Goal: Transaction & Acquisition: Purchase product/service

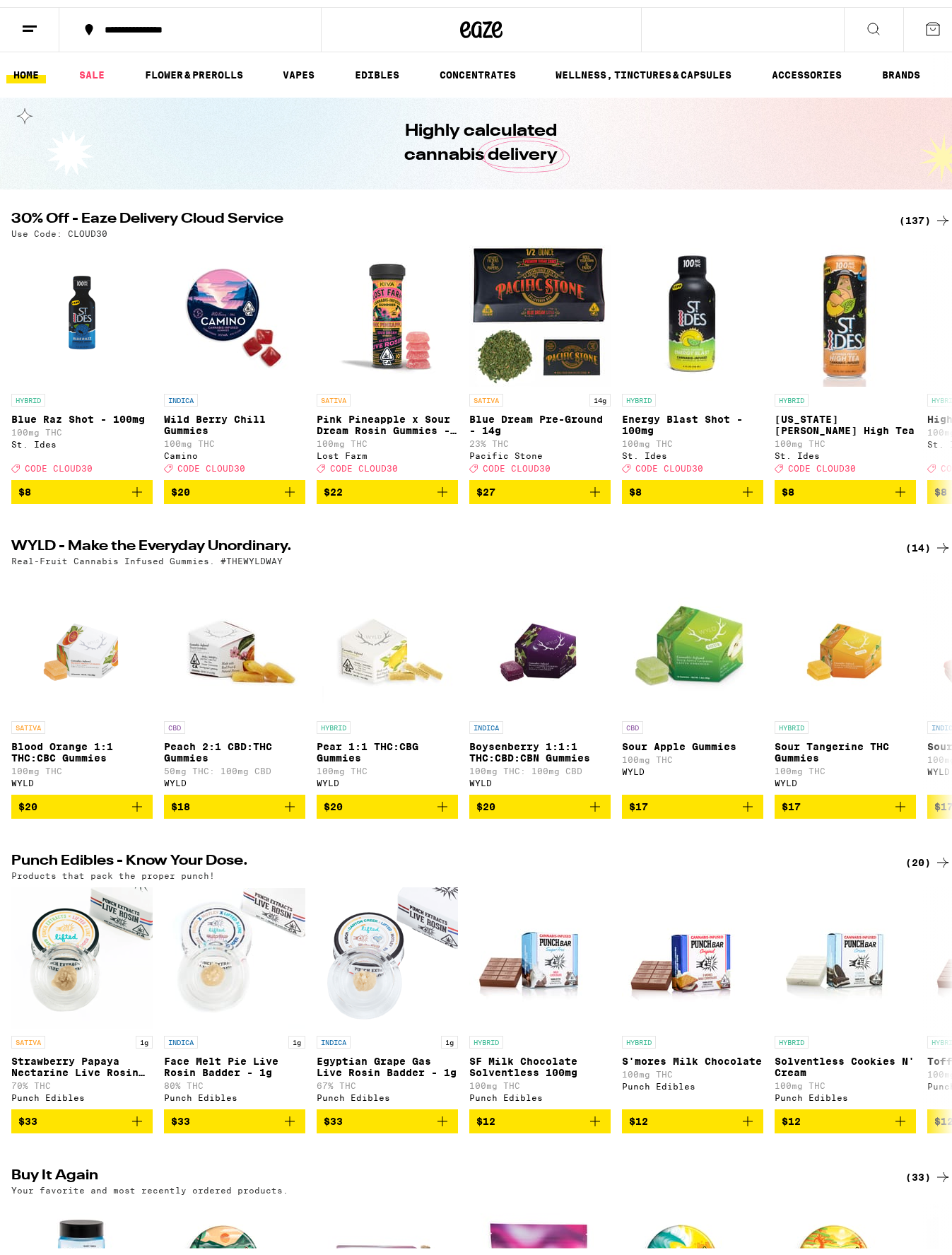
click at [900, 212] on div "(137)" at bounding box center [925, 213] width 53 height 17
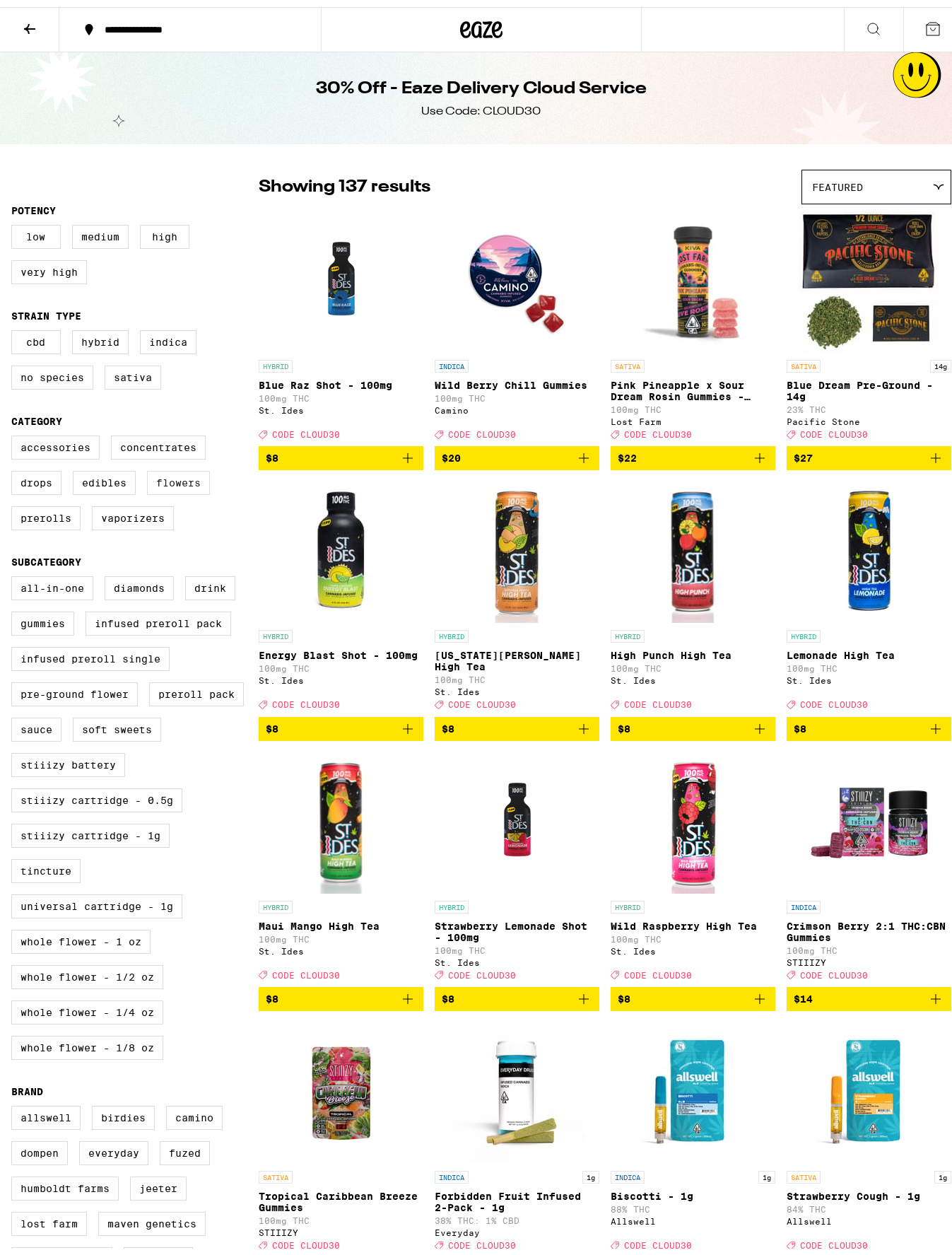
click at [195, 487] on label "Flowers" at bounding box center [178, 476] width 63 height 24
click at [15, 431] on input "Flowers" at bounding box center [14, 431] width 1 height 1
checkbox input "true"
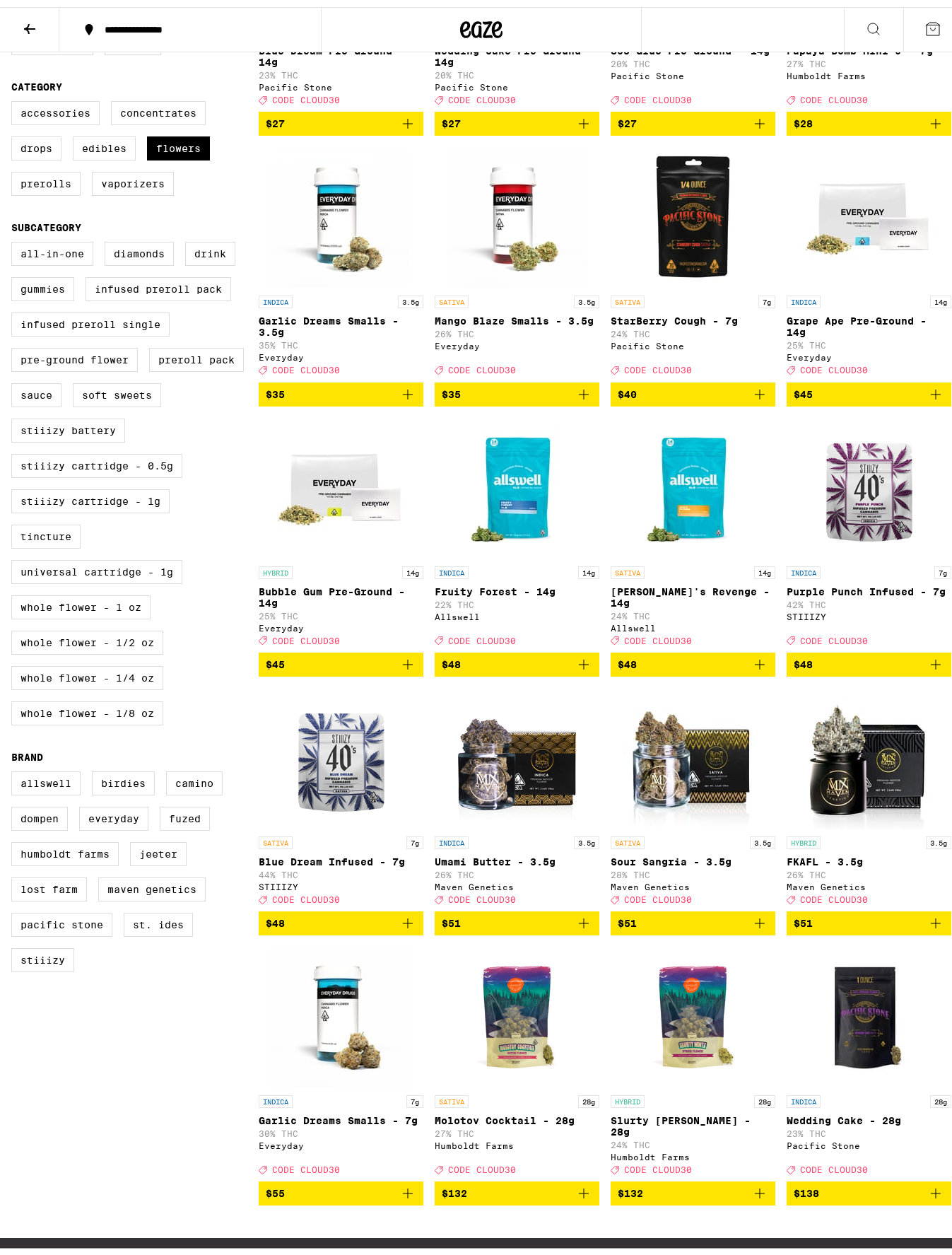
scroll to position [339, 0]
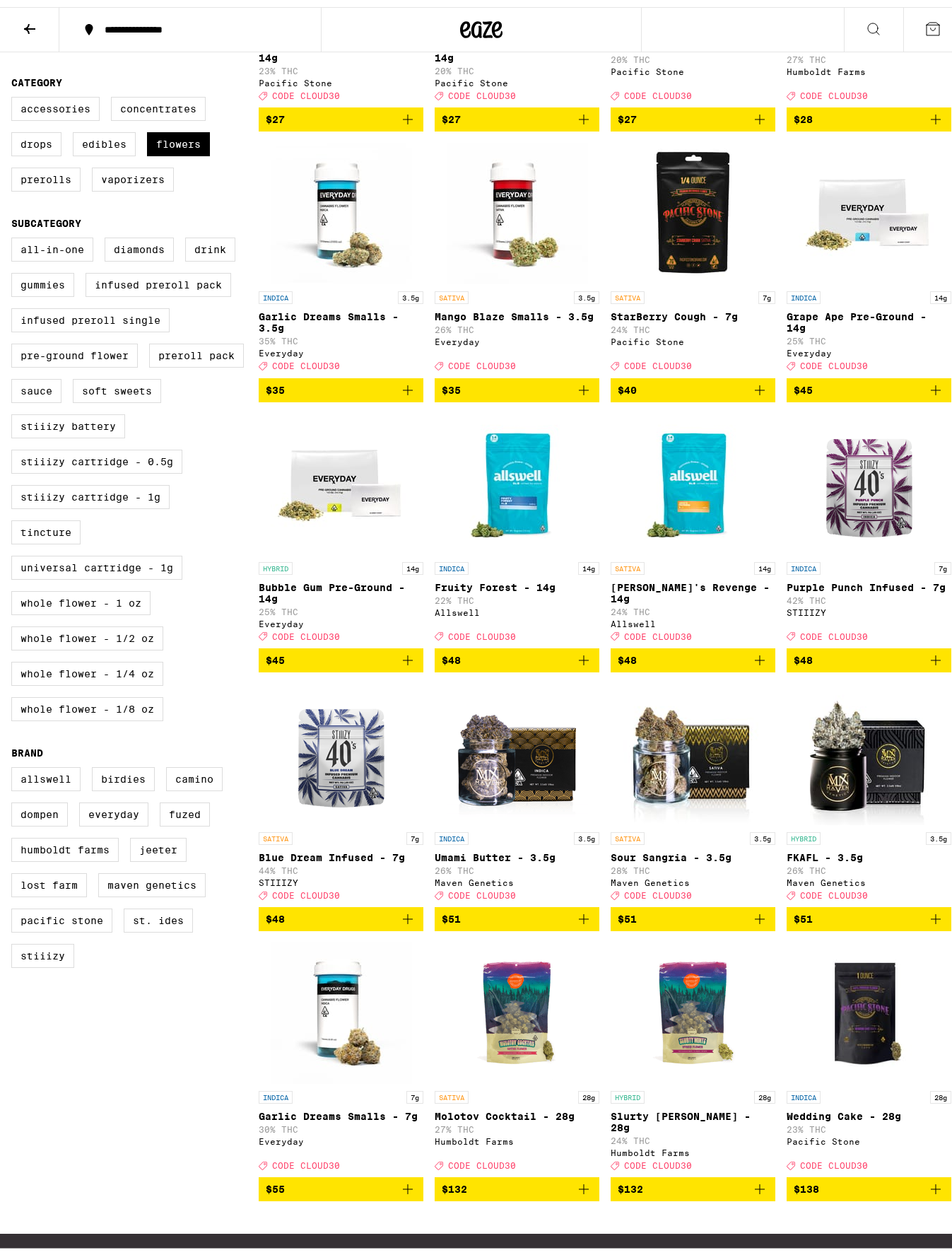
click at [945, 516] on div "Clear 1 filter Potency Low Medium High Very High Strain Type CBD Hybrid Indica …" at bounding box center [481, 519] width 963 height 1414
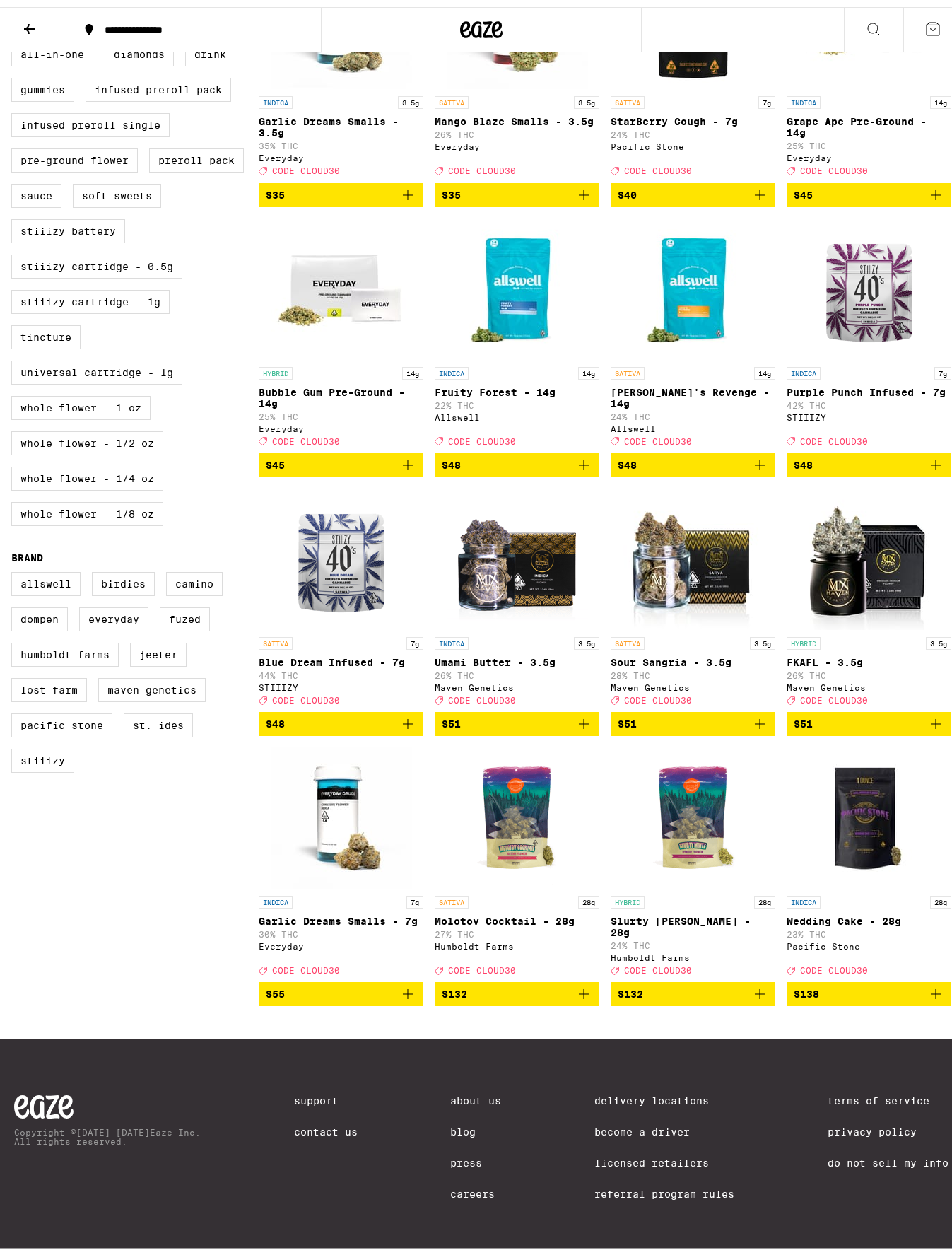
scroll to position [574, 0]
click at [579, 453] on icon "Add to bag" at bounding box center [584, 458] width 10 height 10
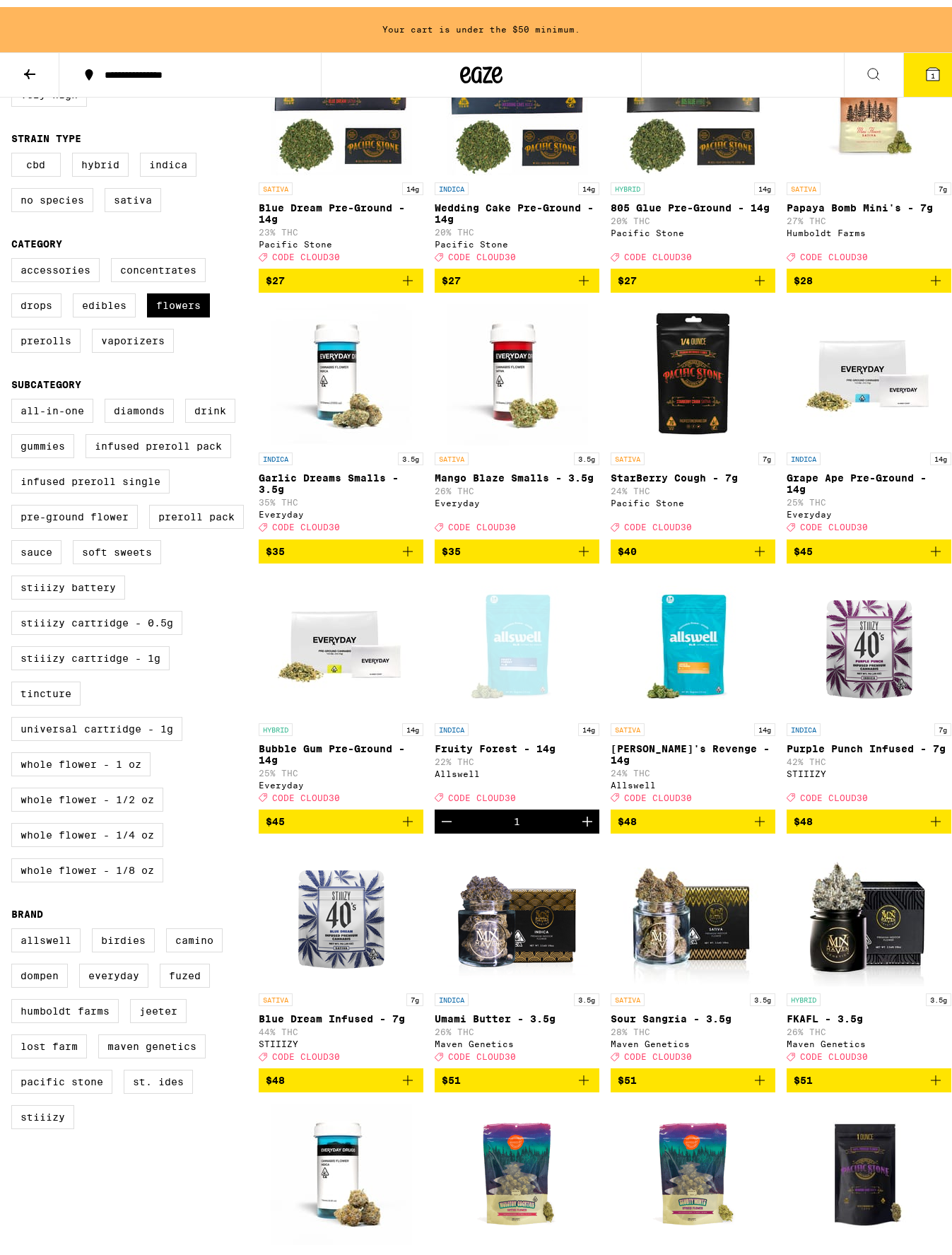
scroll to position [502, 0]
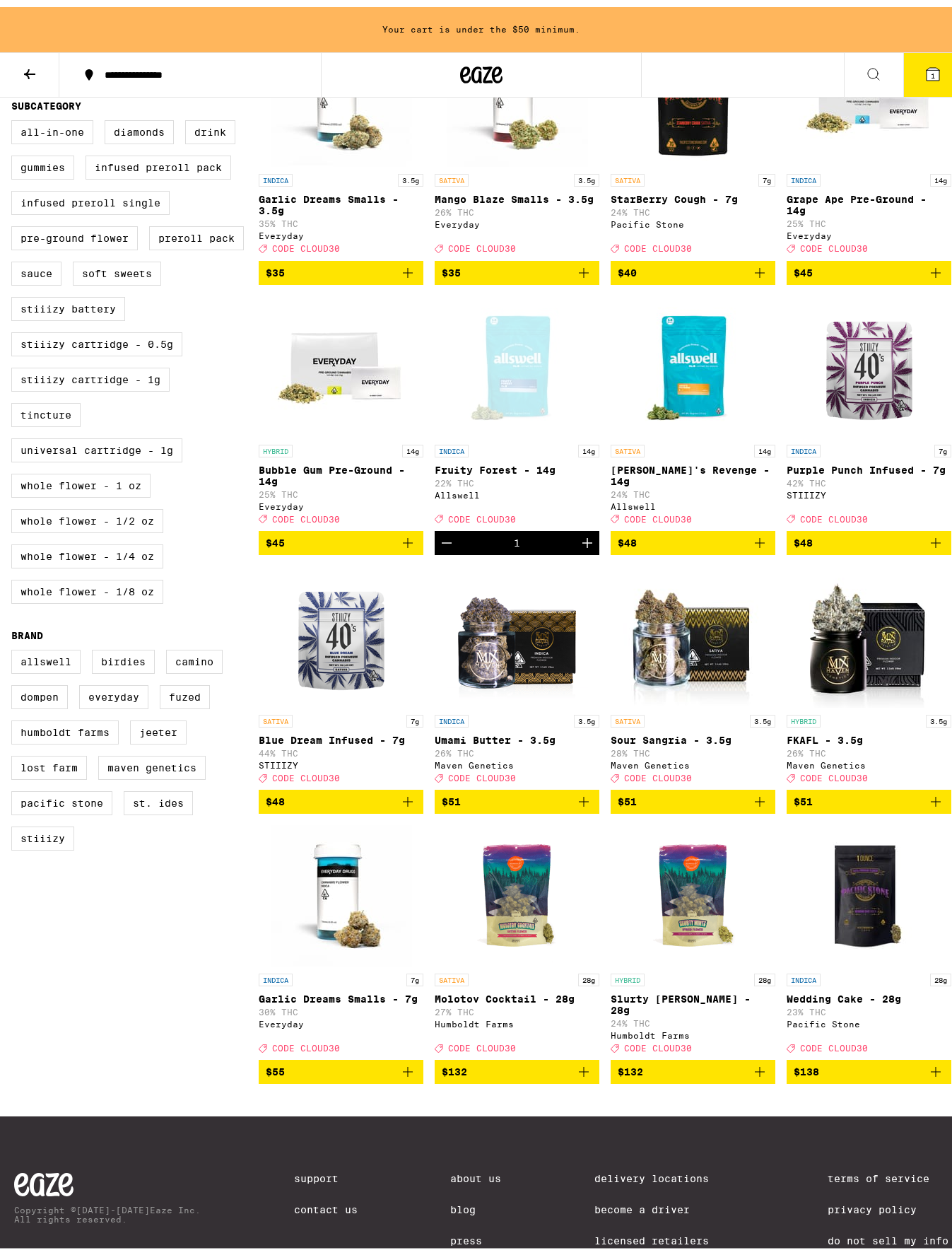
click at [928, 544] on icon "Add to bag" at bounding box center [936, 536] width 17 height 17
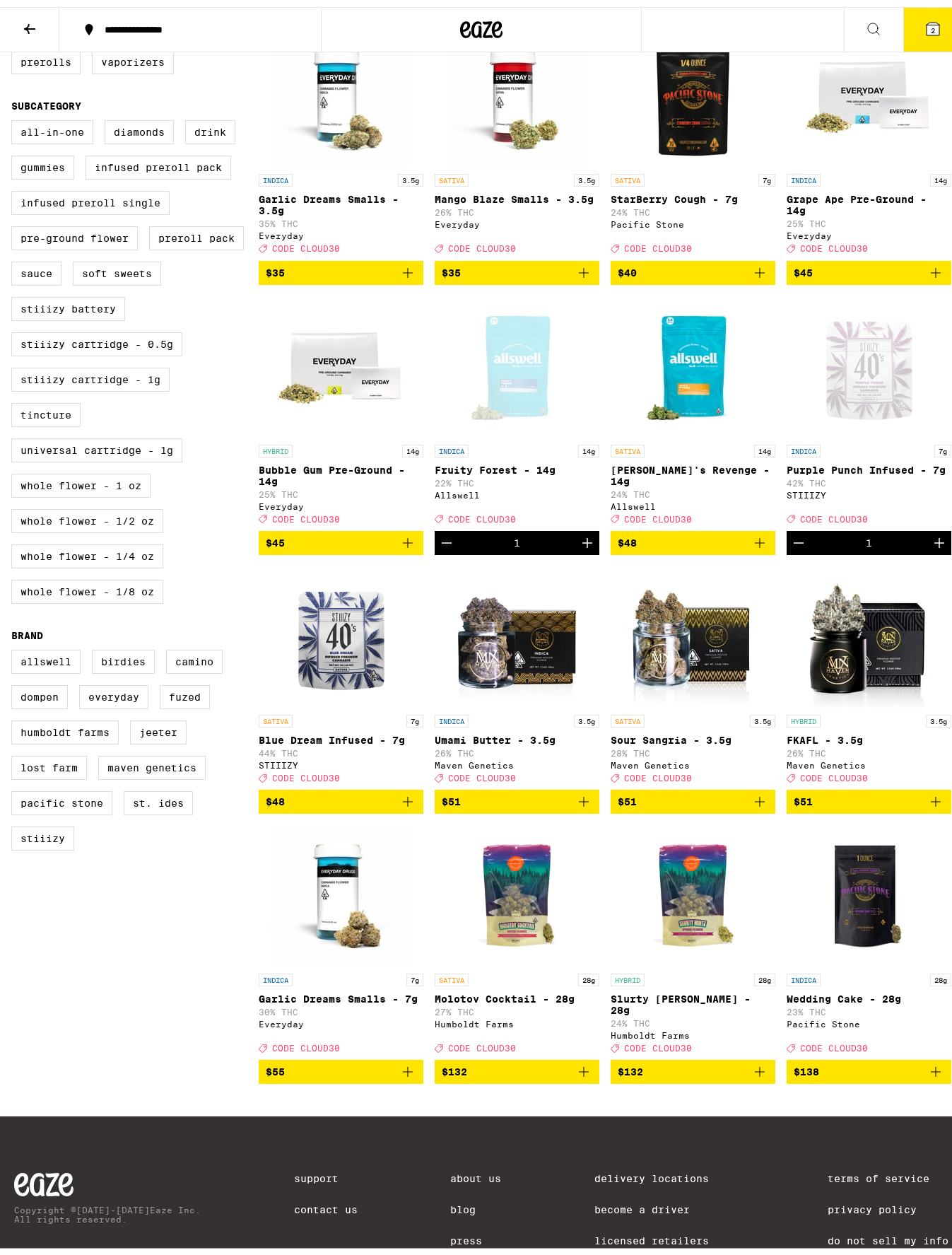
click at [927, 25] on icon at bounding box center [933, 22] width 13 height 13
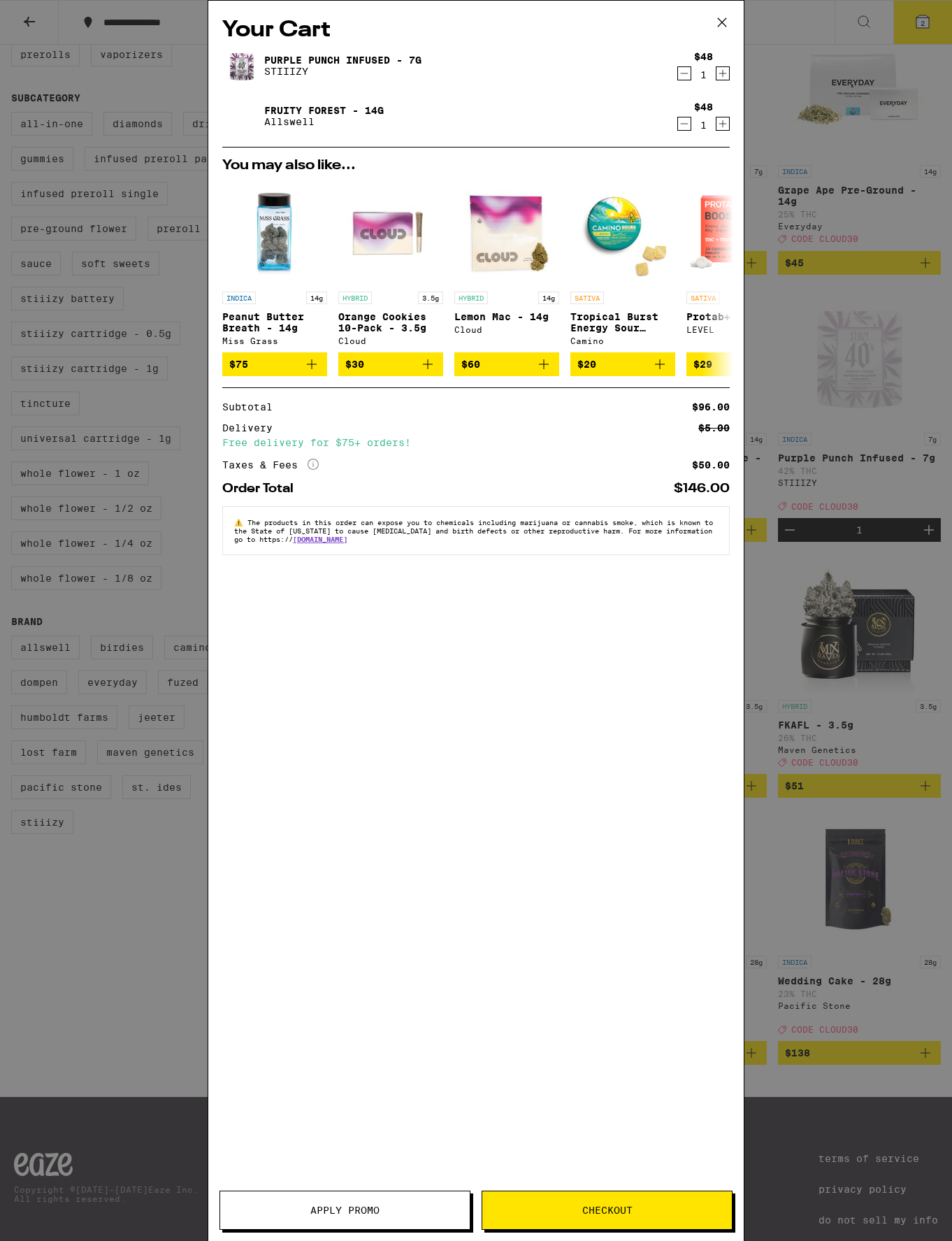
click at [726, 21] on icon at bounding box center [721, 21] width 21 height 21
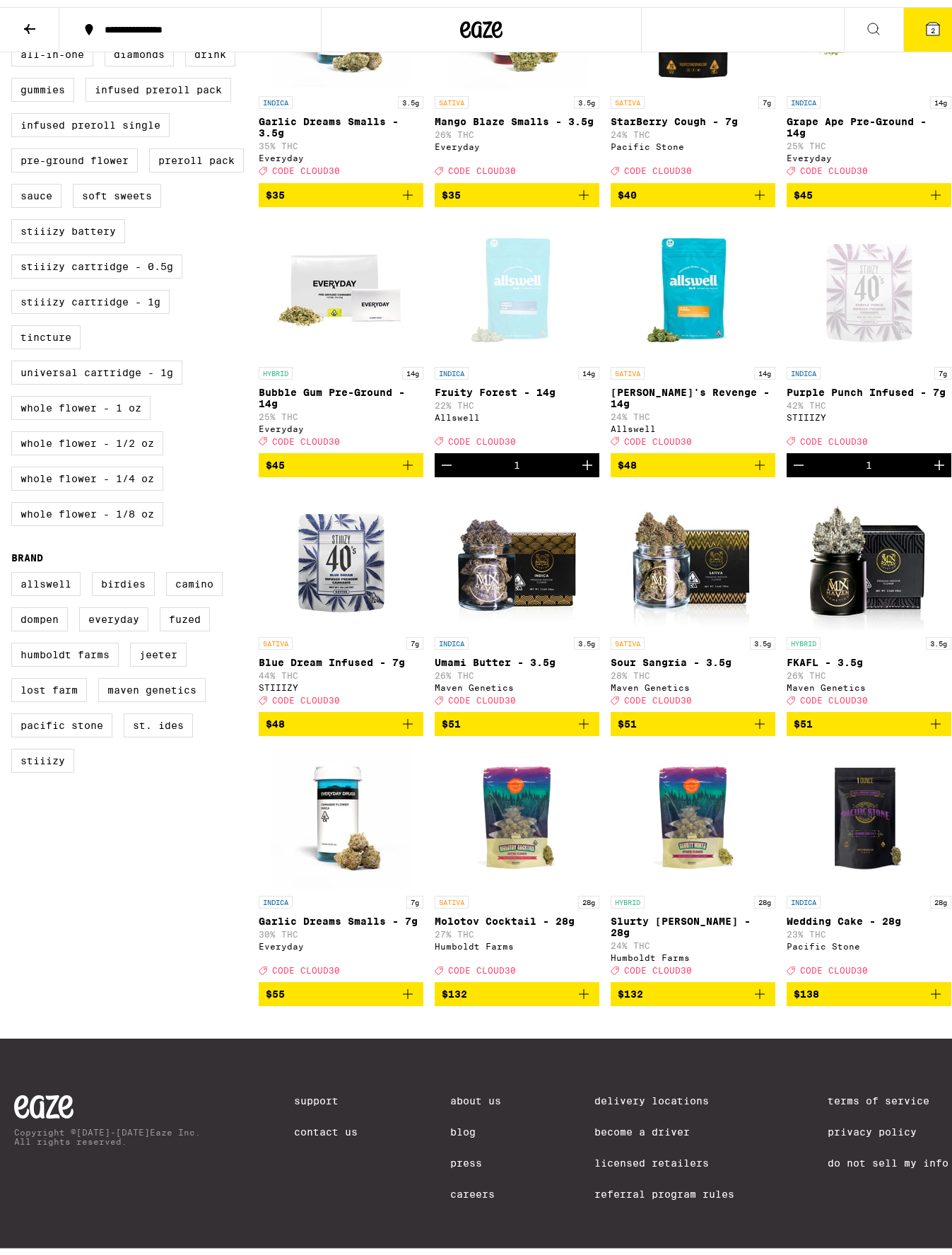
scroll to position [574, 0]
click at [579, 713] on icon "Add to bag" at bounding box center [584, 717] width 10 height 10
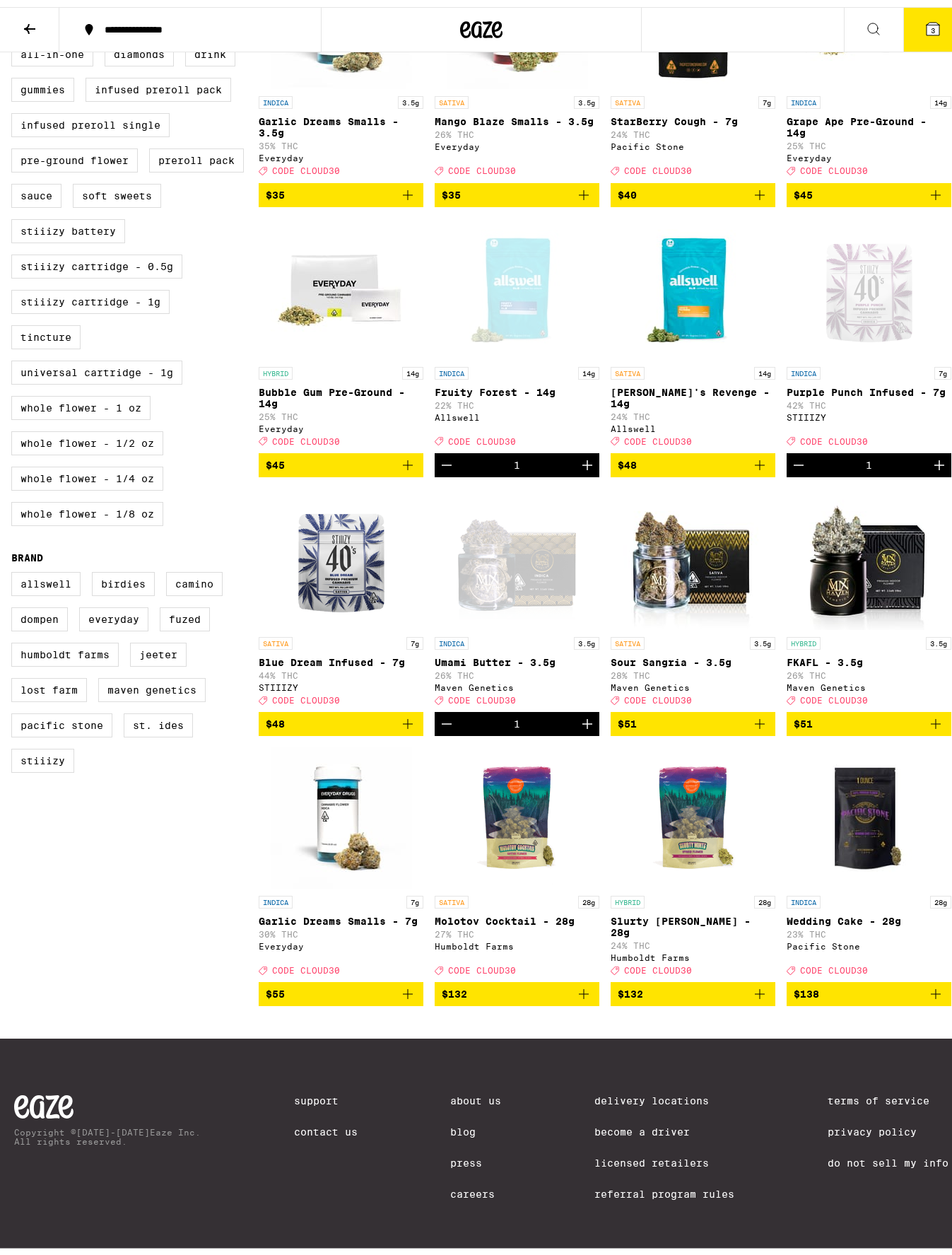
click at [927, 21] on icon at bounding box center [933, 22] width 13 height 13
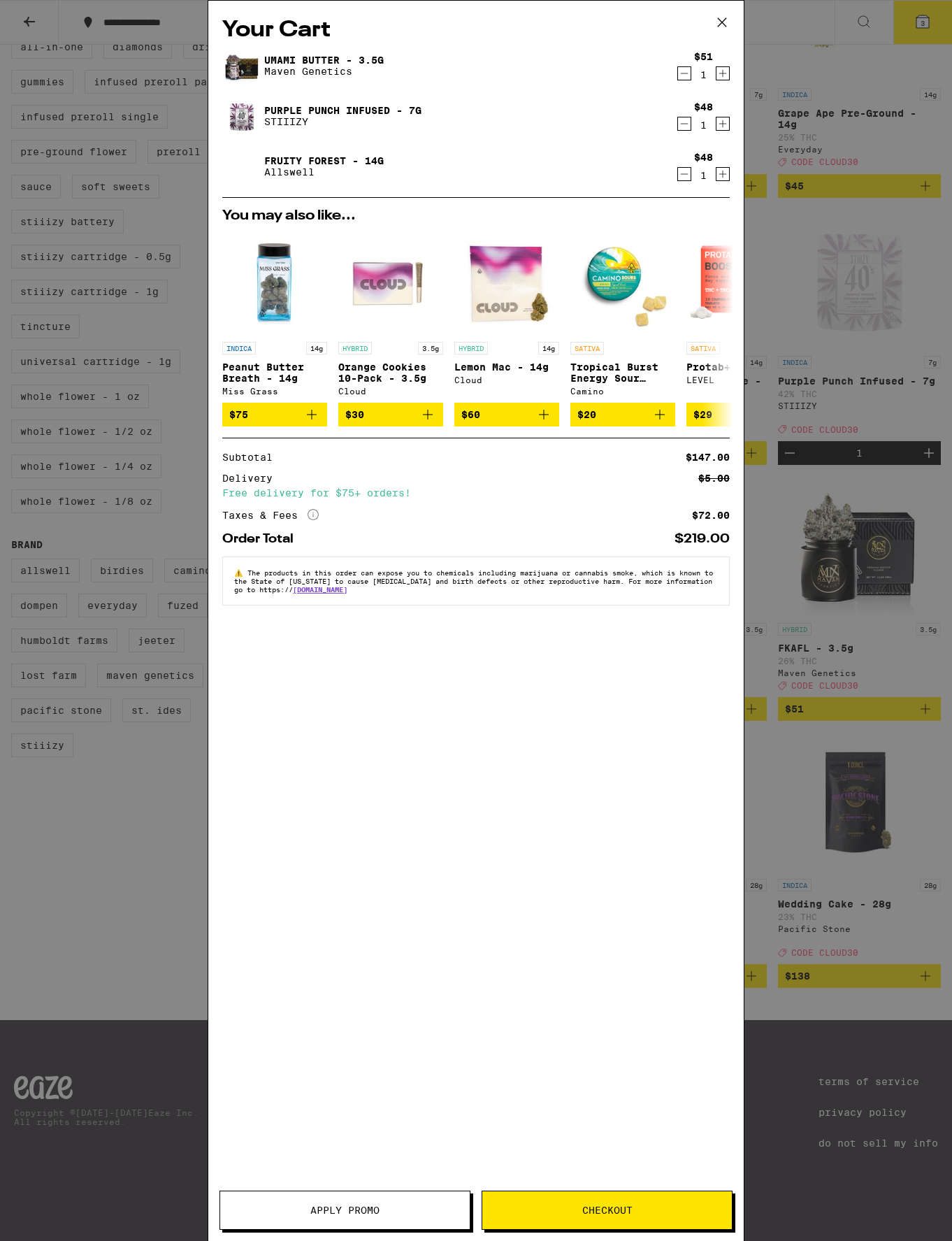
click at [419, 1215] on span "Apply Promo" at bounding box center [345, 1210] width 250 height 10
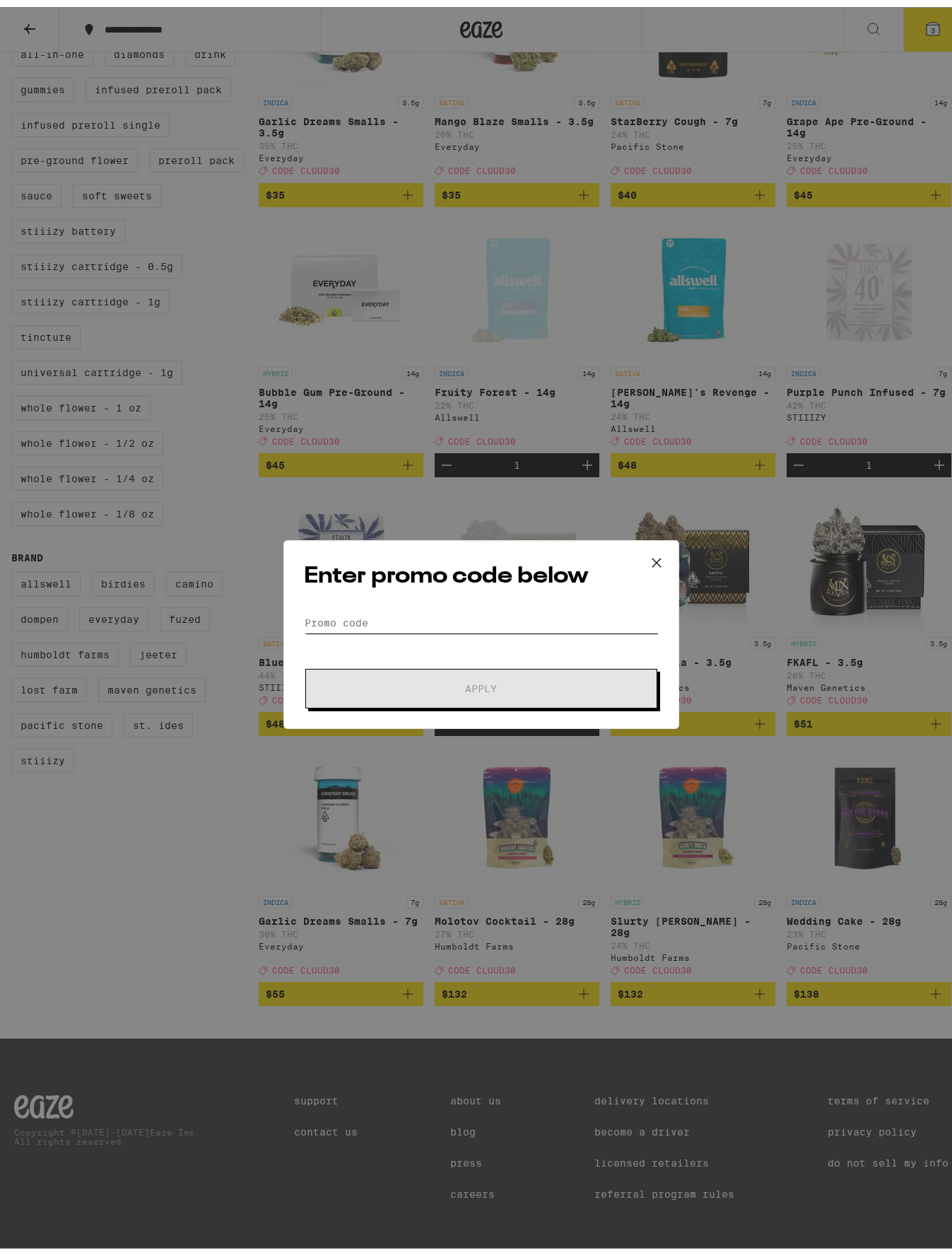
click at [461, 609] on input "Promo Code" at bounding box center [481, 615] width 355 height 21
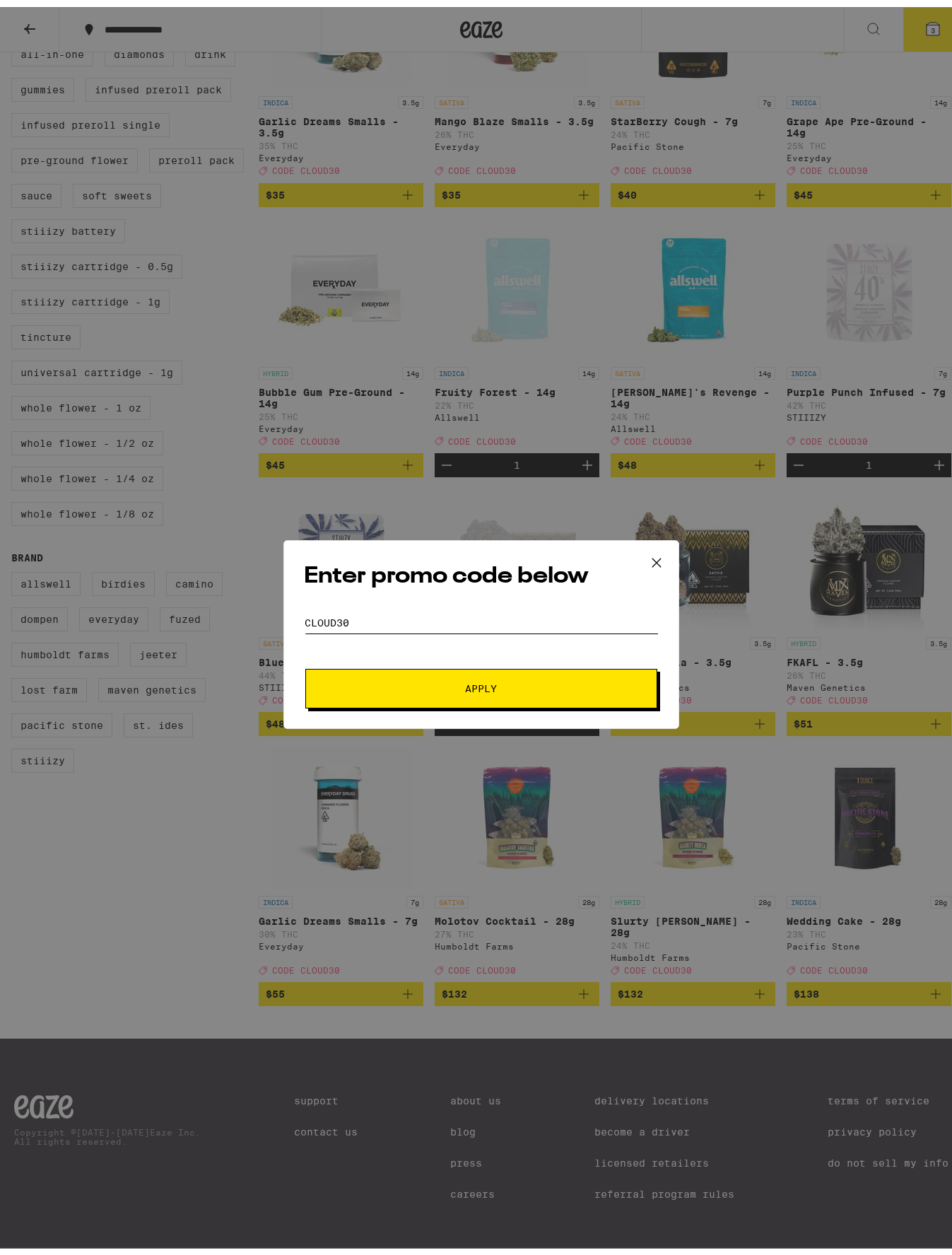
type input "CLOUD30"
click at [448, 676] on button "Apply" at bounding box center [481, 681] width 352 height 39
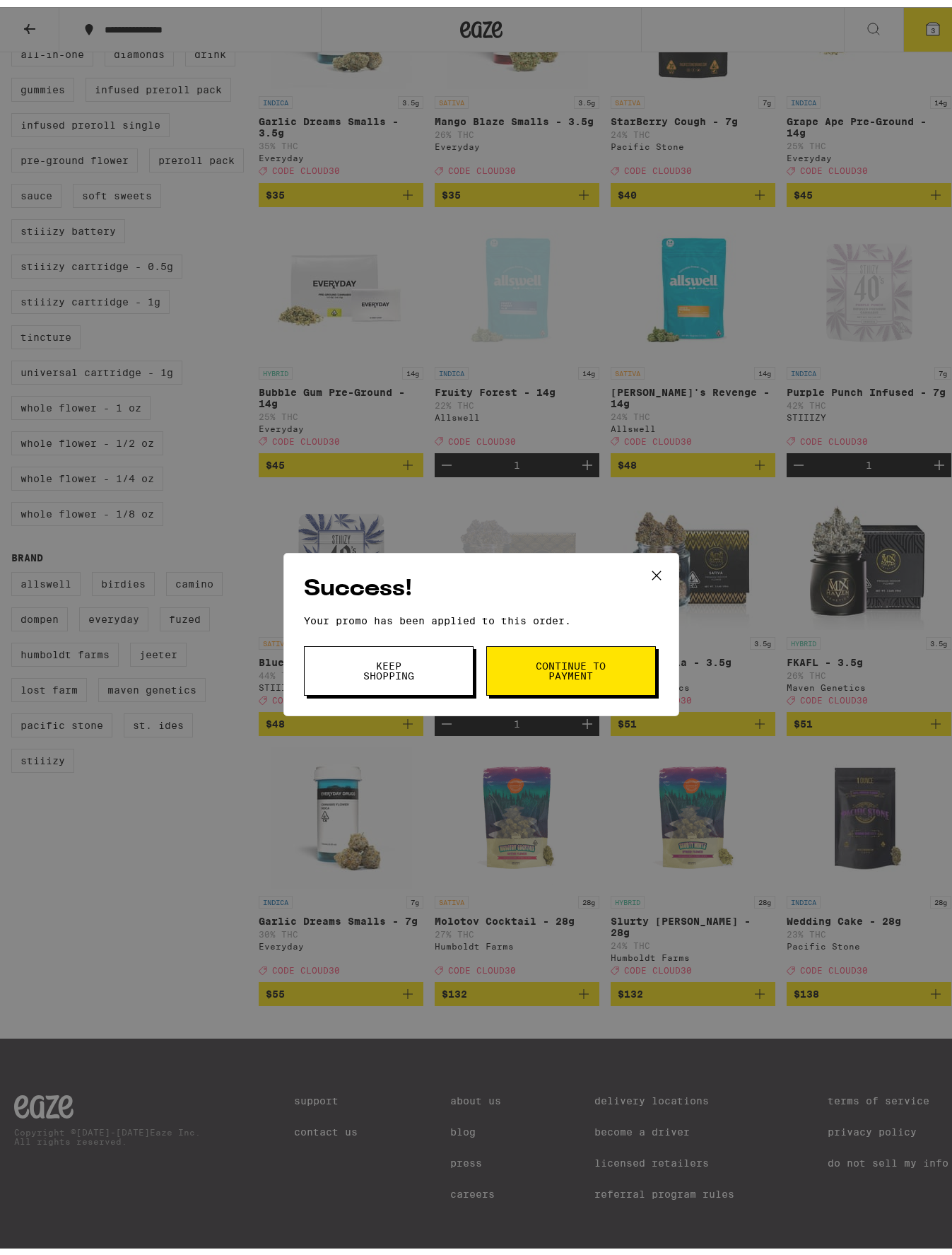
click at [557, 674] on span "Continue to payment" at bounding box center [571, 664] width 72 height 20
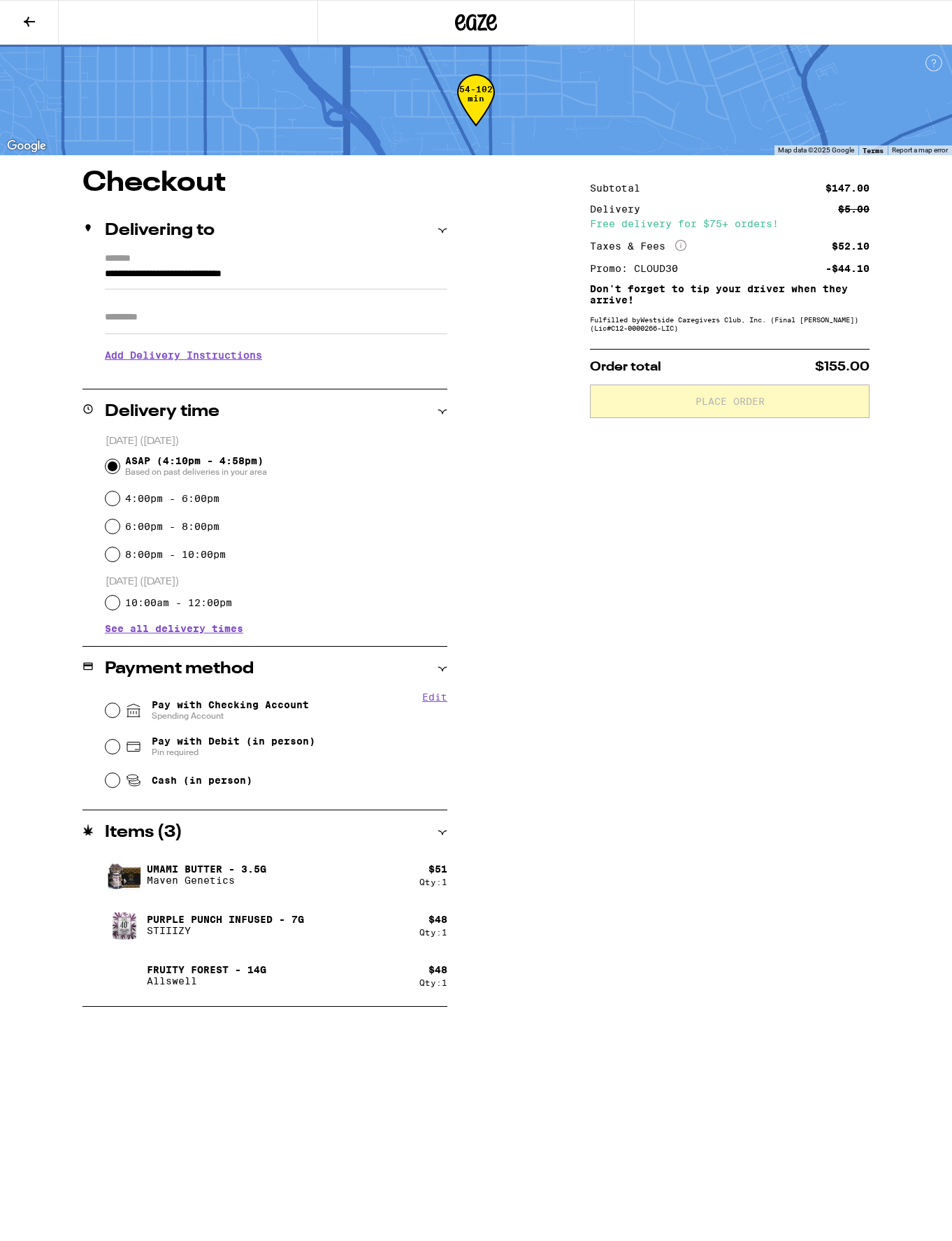
click at [176, 876] on p "Maven Genetics" at bounding box center [207, 881] width 120 height 12
click at [25, 18] on icon at bounding box center [29, 21] width 17 height 17
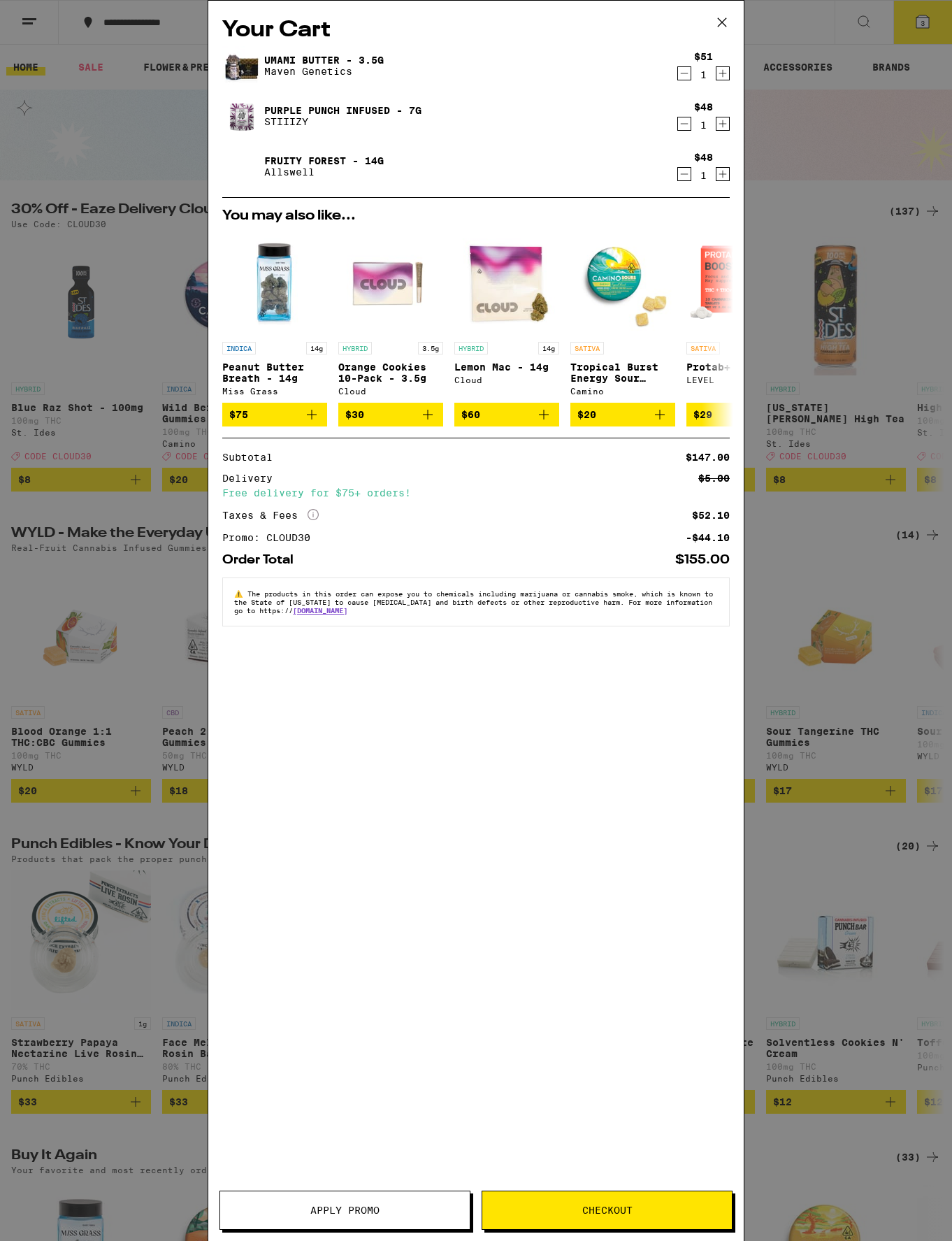
click at [683, 75] on icon "Decrement" at bounding box center [683, 74] width 12 height 17
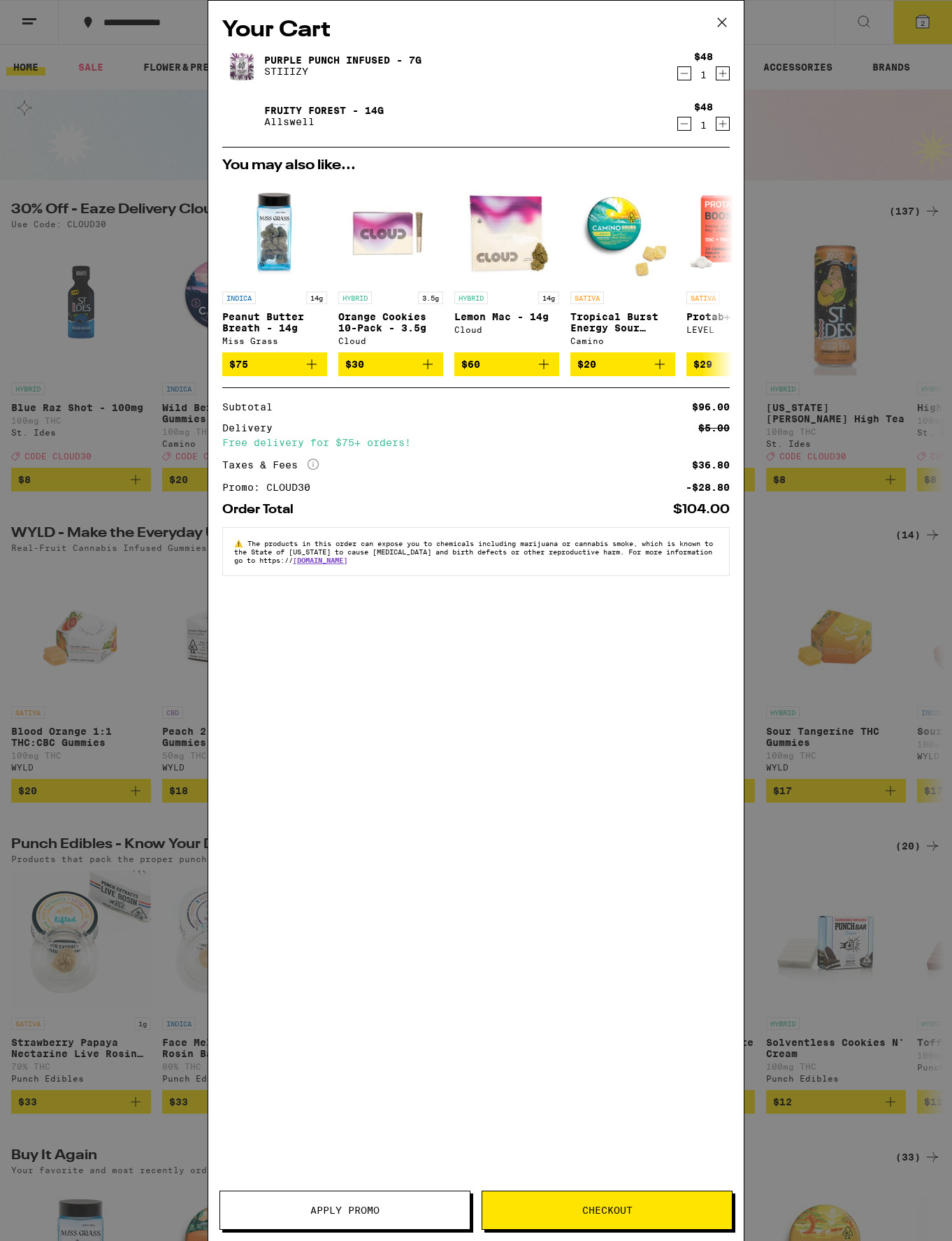
click at [631, 1207] on span "Checkout" at bounding box center [607, 1210] width 50 height 10
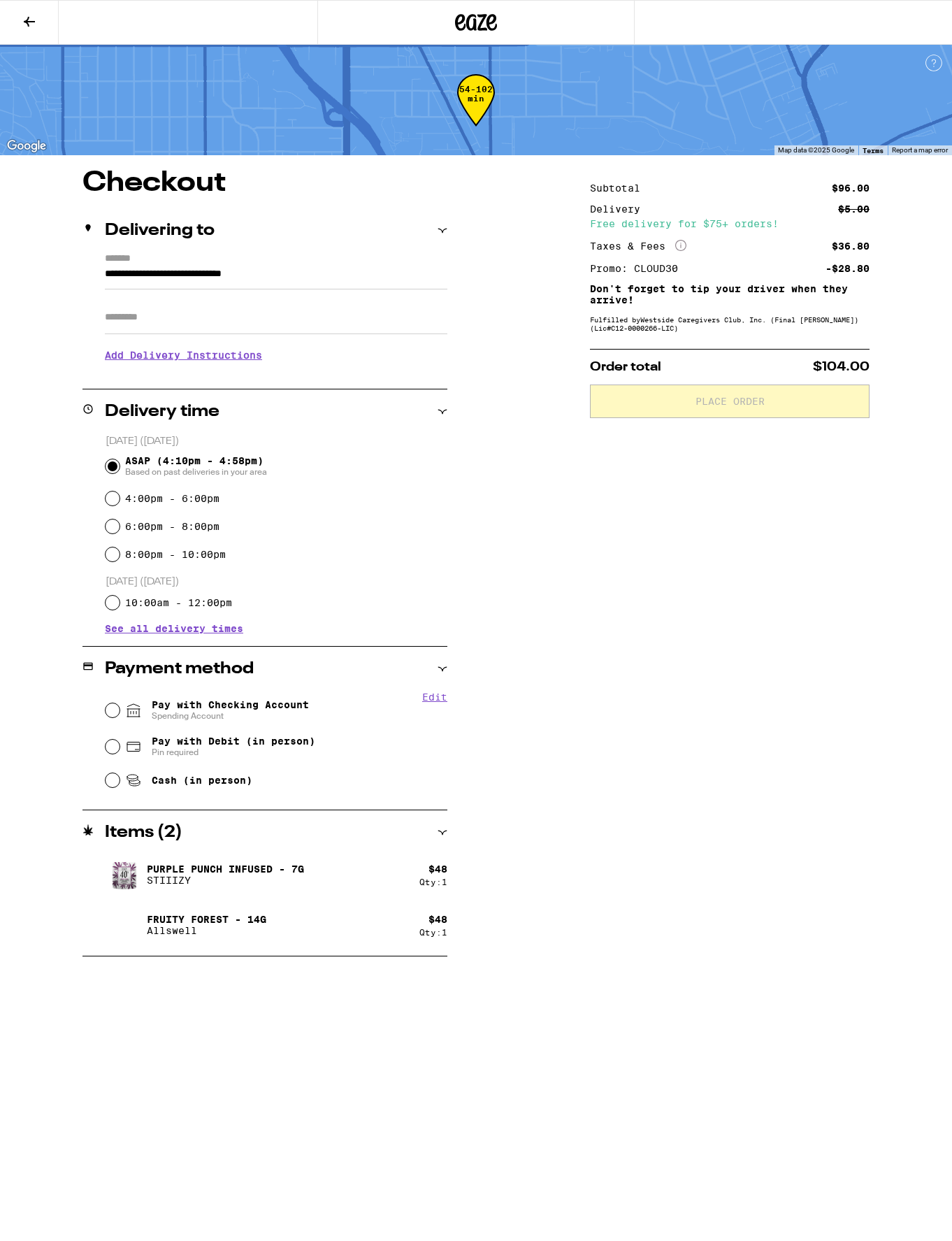
click at [178, 322] on input "Apt/Suite" at bounding box center [276, 317] width 342 height 34
click at [190, 352] on h3 "Add Delivery Instructions" at bounding box center [276, 355] width 342 height 32
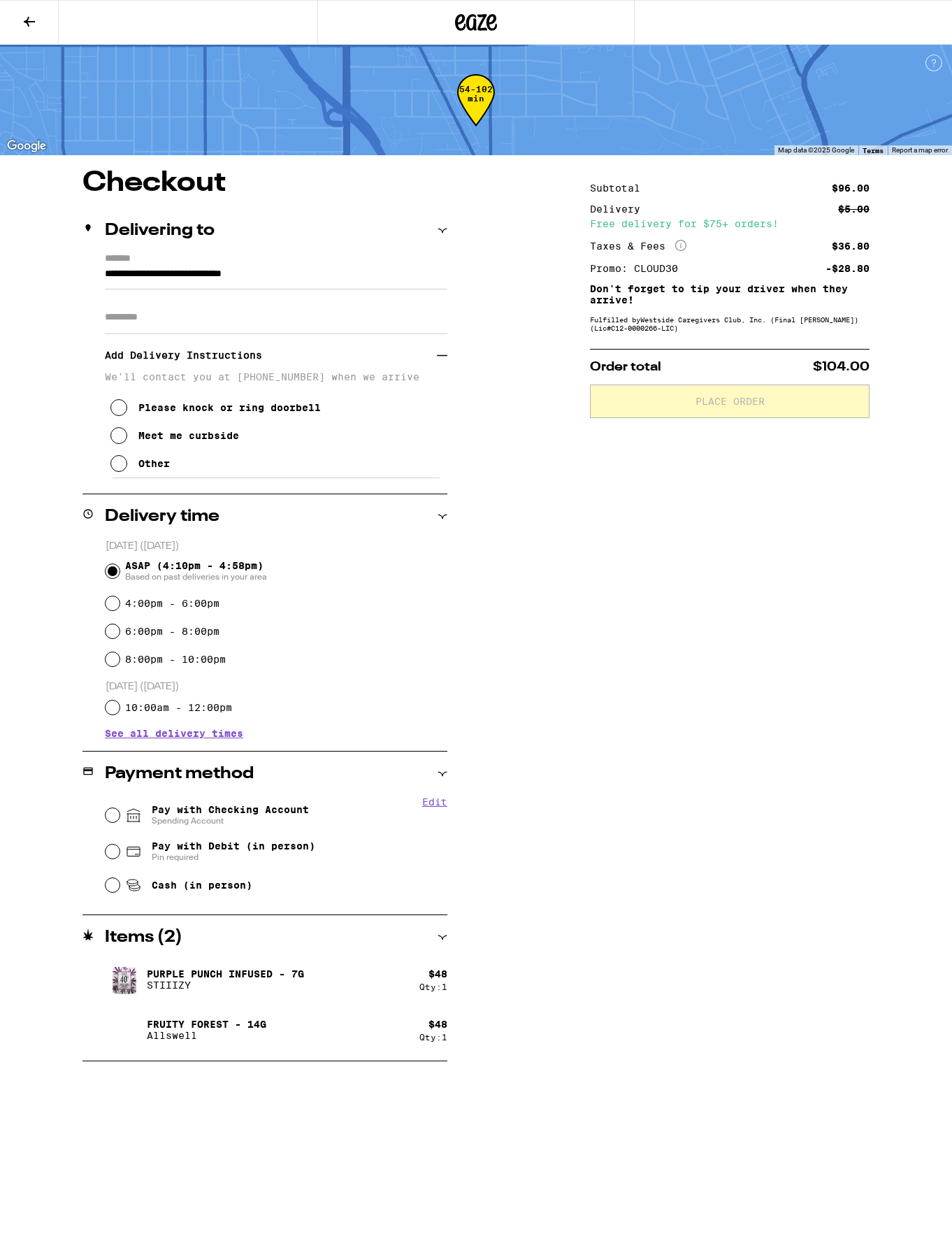
click at [202, 411] on div "Please knock or ring doorbell" at bounding box center [229, 408] width 183 height 12
click at [161, 464] on div "Other" at bounding box center [154, 464] width 31 height 12
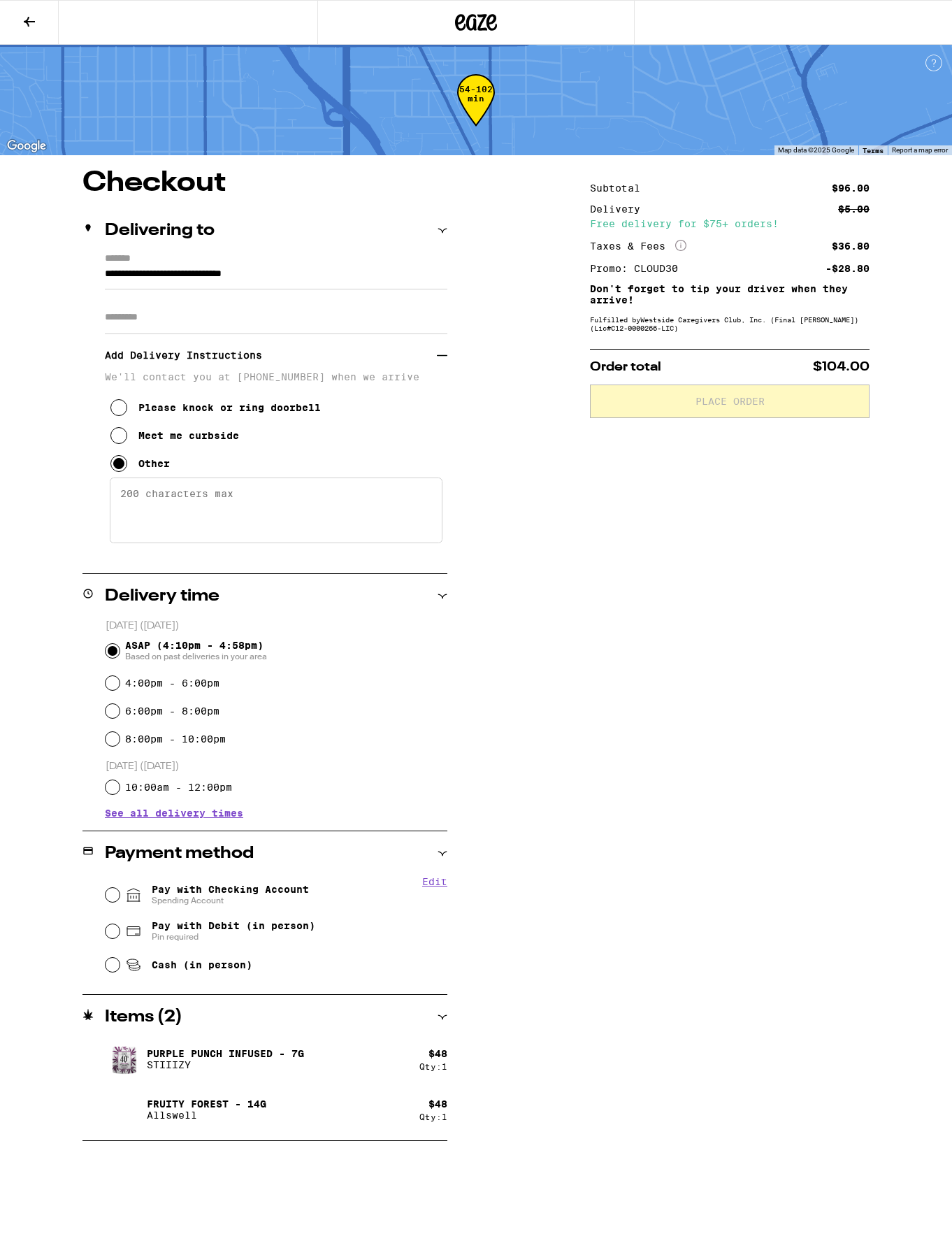
click at [204, 499] on textarea "Enter any other delivery instructions you want driver to know" at bounding box center [276, 510] width 333 height 65
click at [208, 442] on div "Meet me curbside" at bounding box center [188, 436] width 101 height 12
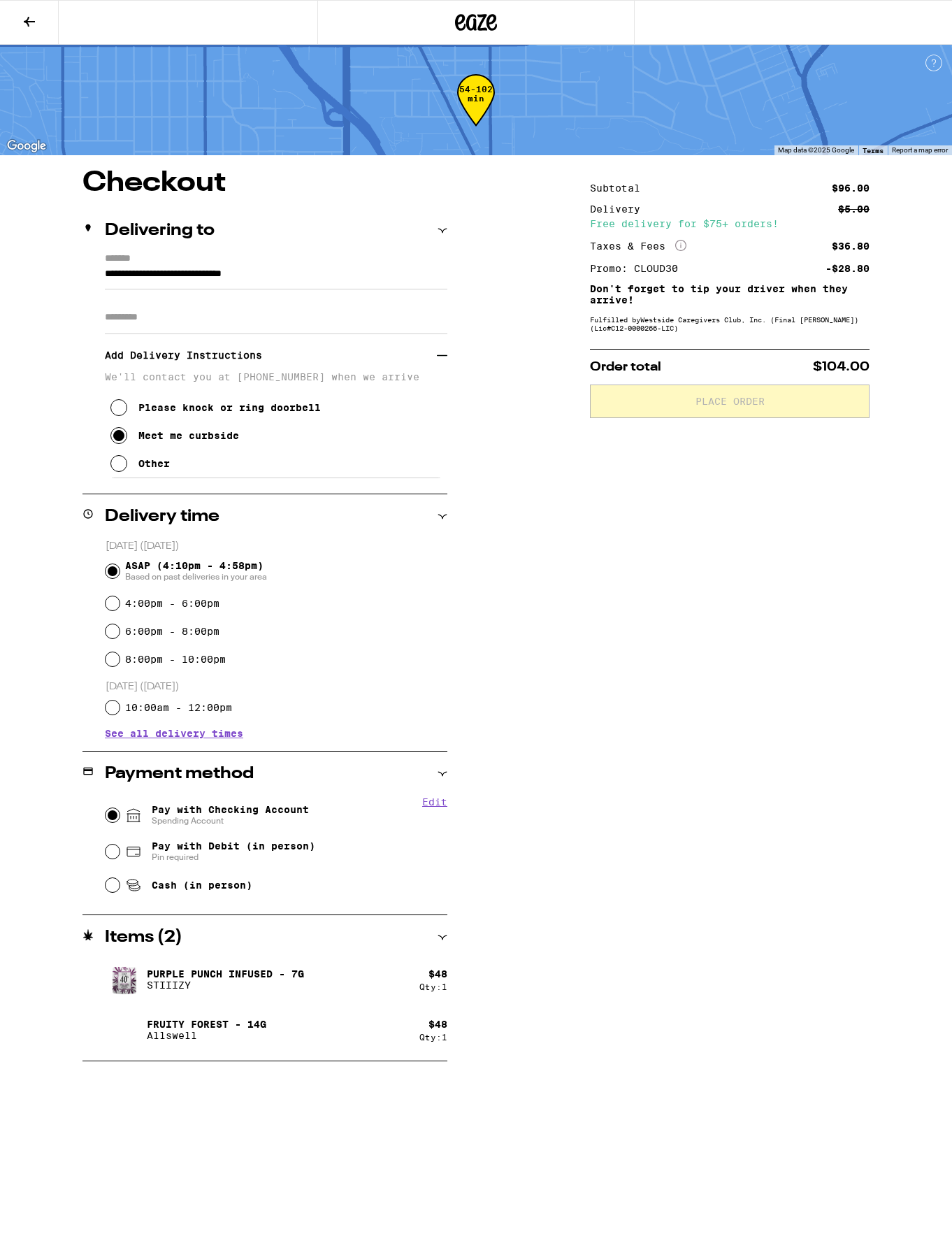
click at [118, 817] on input "Pay with Checking Account Spending Account" at bounding box center [112, 815] width 14 height 14
radio input "true"
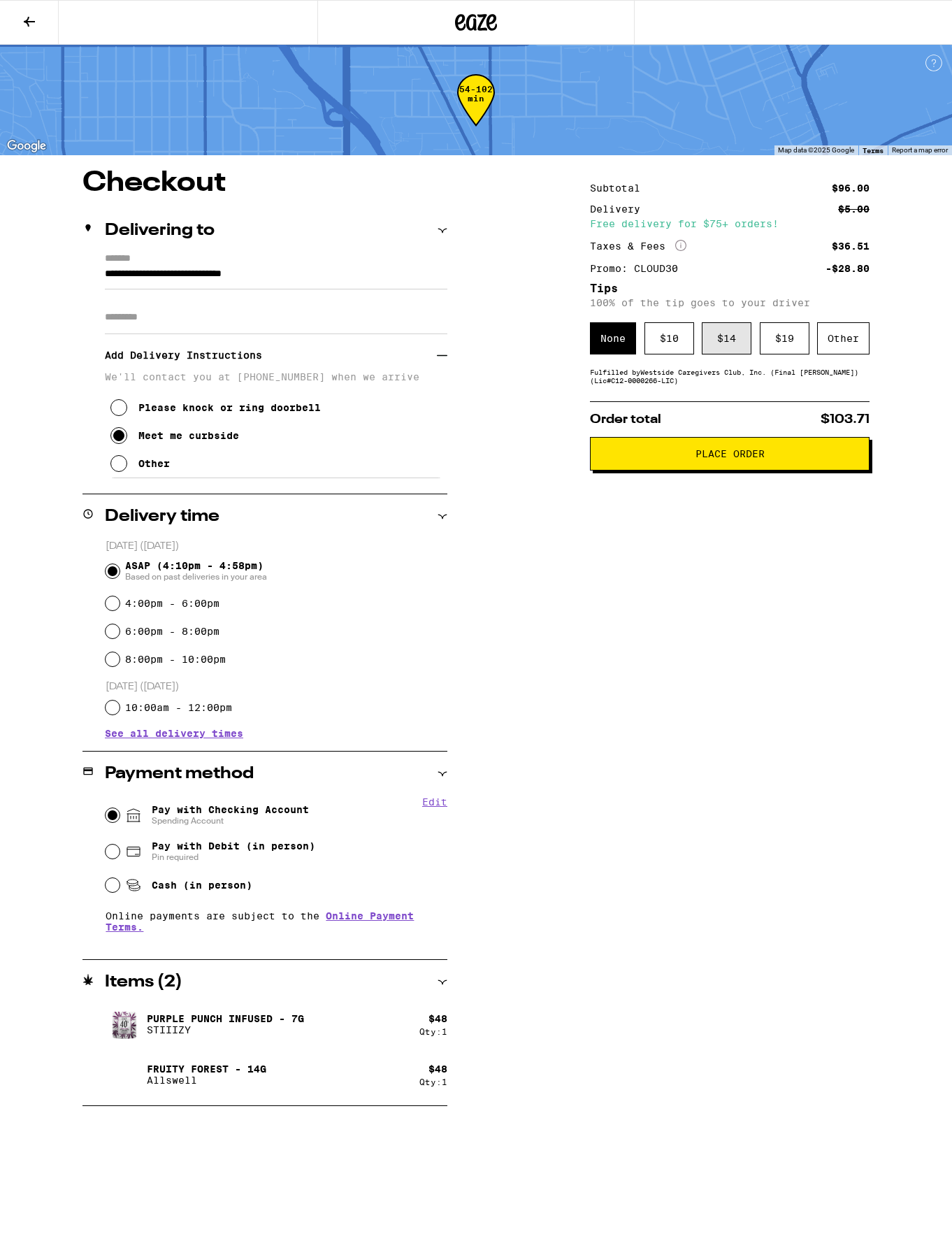
click at [717, 337] on div "$ 14" at bounding box center [726, 338] width 50 height 32
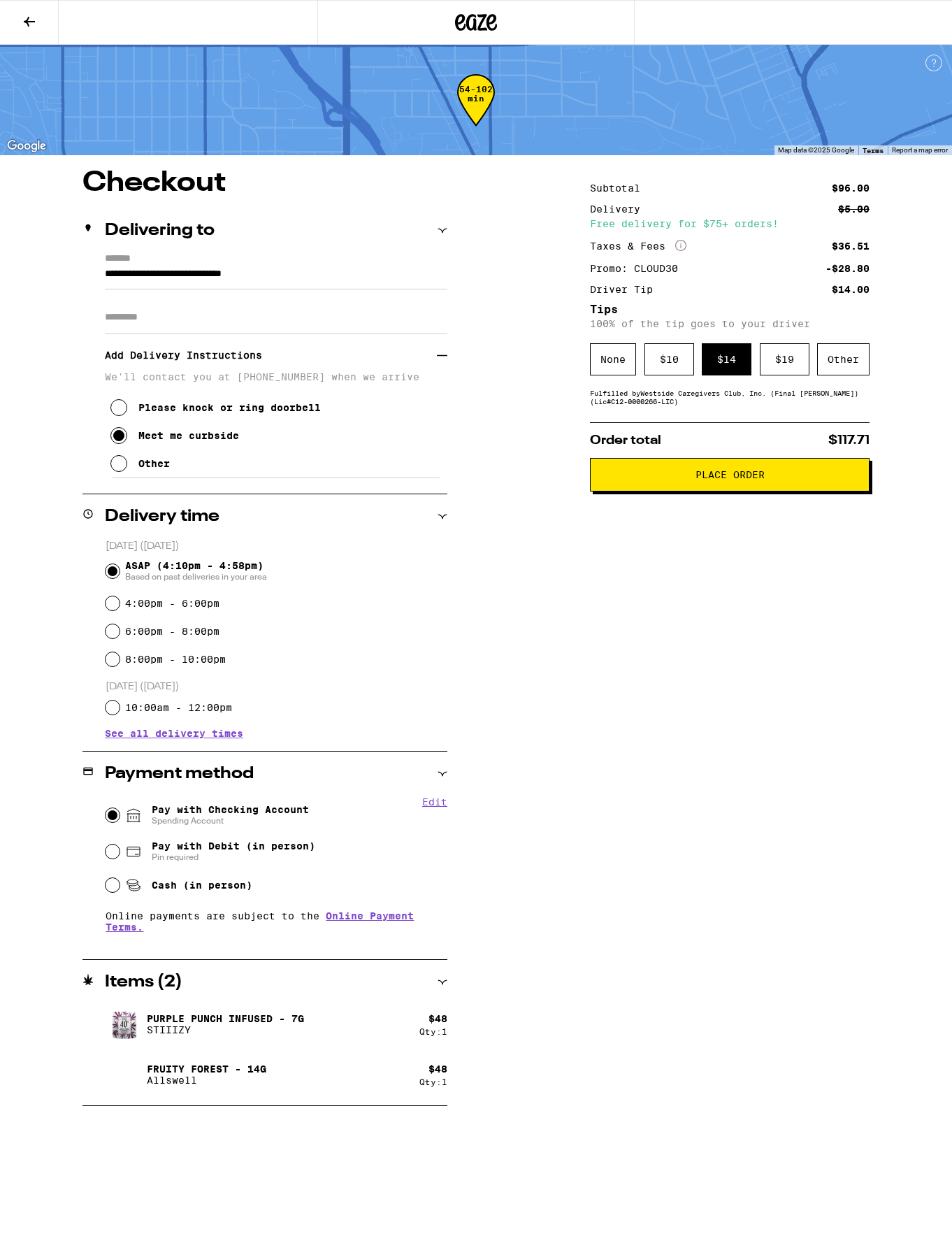
click at [722, 474] on span "Place Order" at bounding box center [730, 475] width 69 height 10
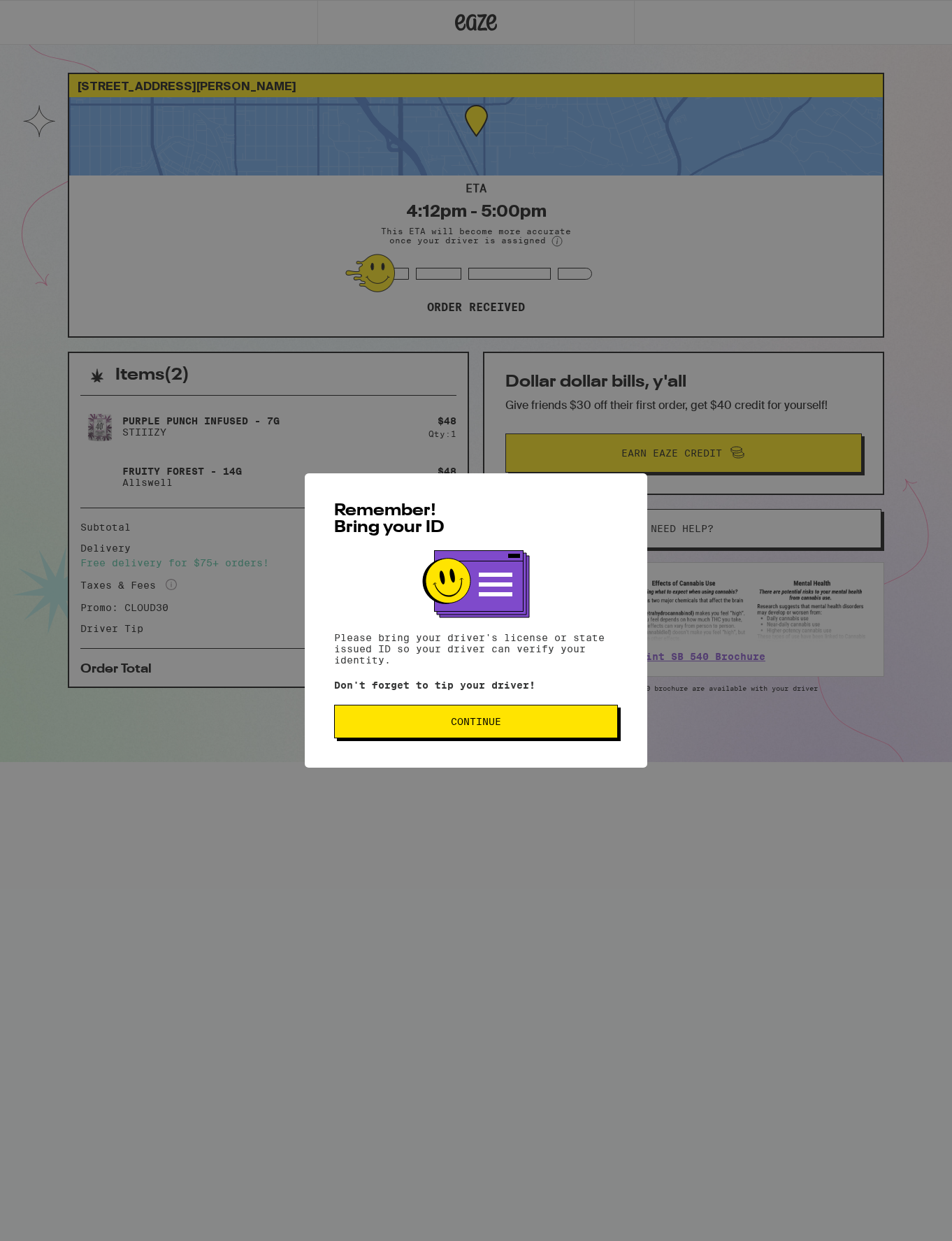
click at [535, 726] on span "Continue" at bounding box center [476, 722] width 260 height 10
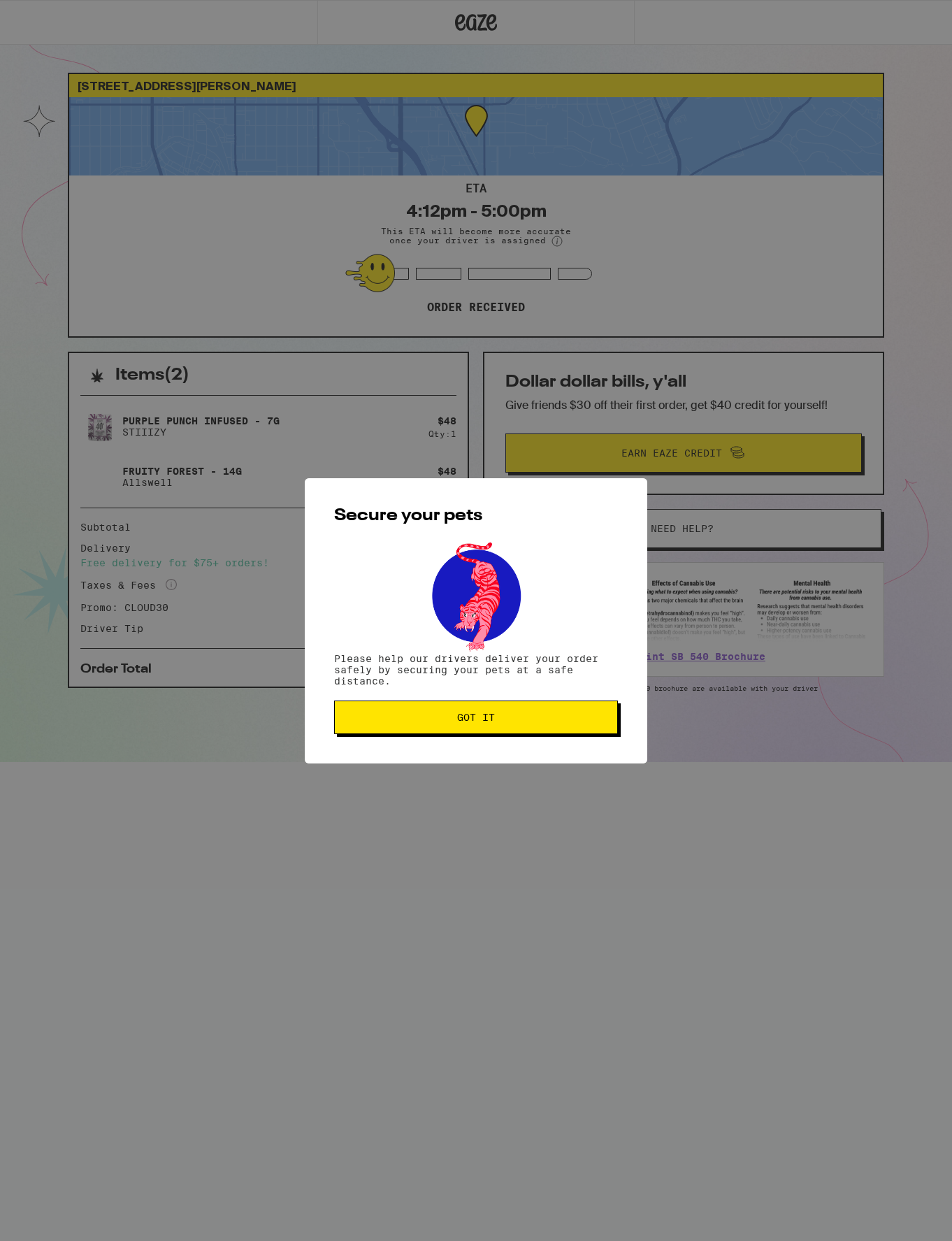
click at [532, 728] on button "Got it" at bounding box center [475, 717] width 283 height 34
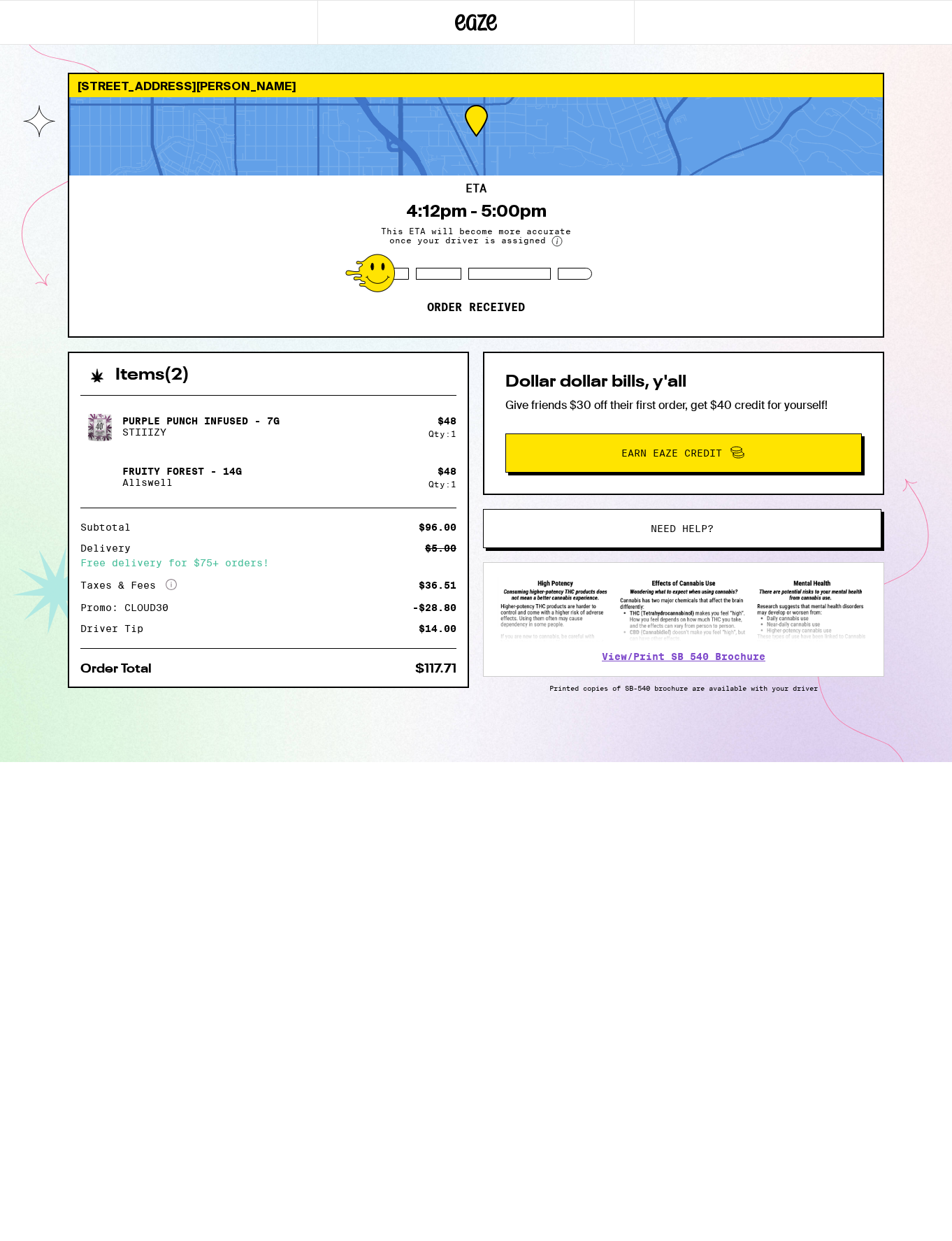
click at [645, 535] on button "Need help?" at bounding box center [682, 528] width 398 height 39
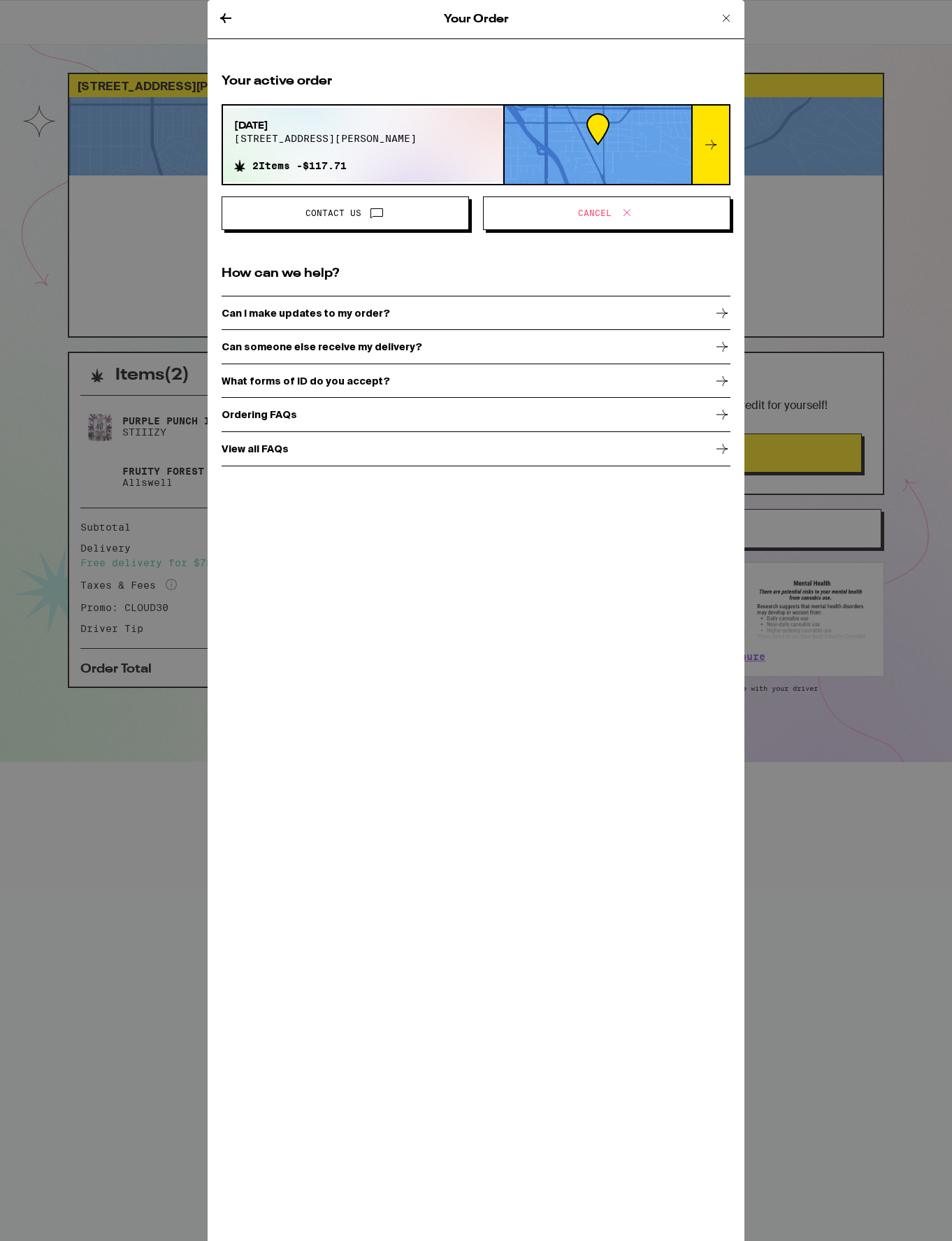
click at [559, 217] on span "Cancel" at bounding box center [607, 213] width 224 height 18
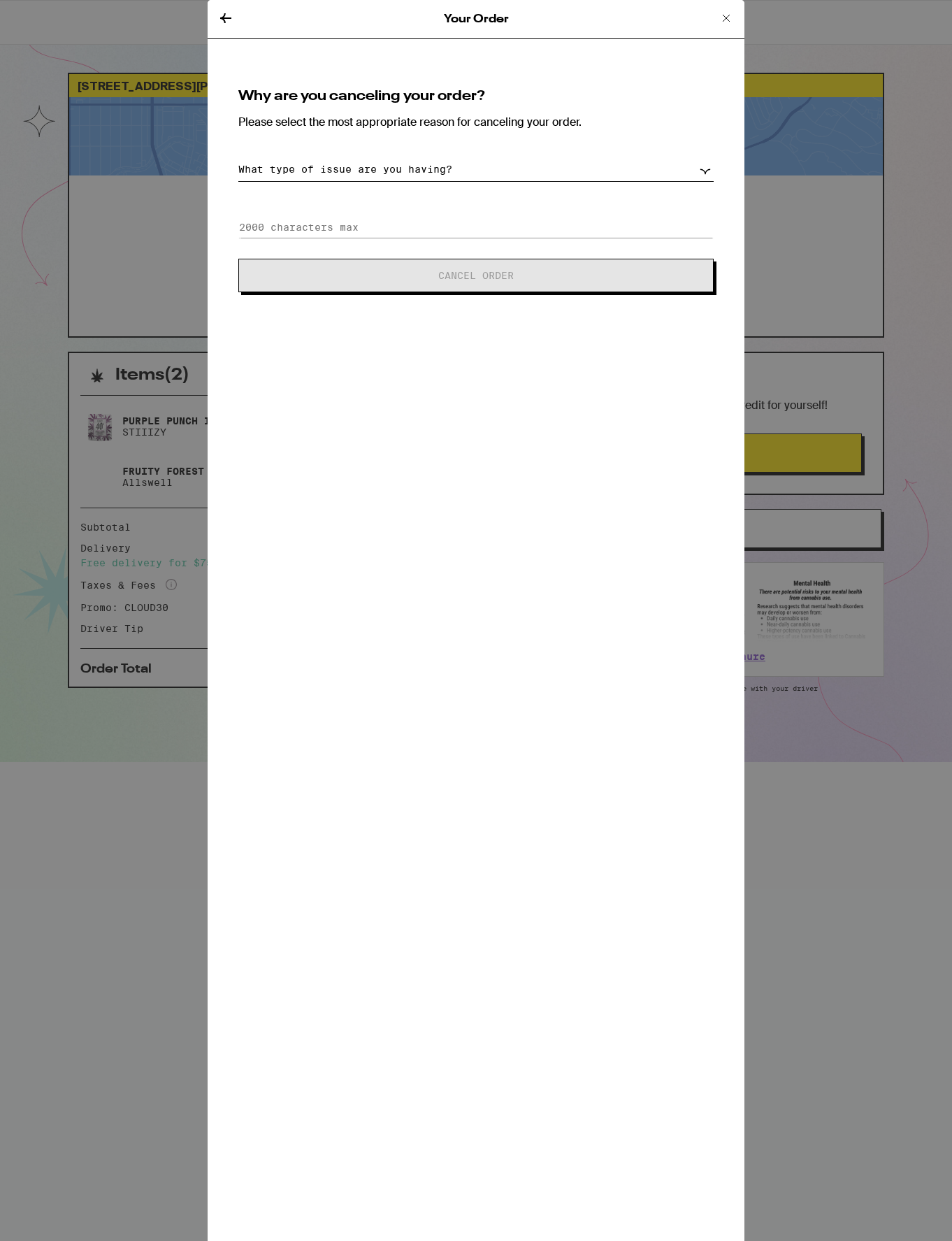
click at [465, 170] on select "What type of issue are you having? Order taking too long Order arriving too soo…" at bounding box center [475, 169] width 475 height 25
select select "unable-receive-order"
click at [238, 157] on select "What type of issue are you having? Order taking too long Order arriving too soo…" at bounding box center [475, 169] width 475 height 25
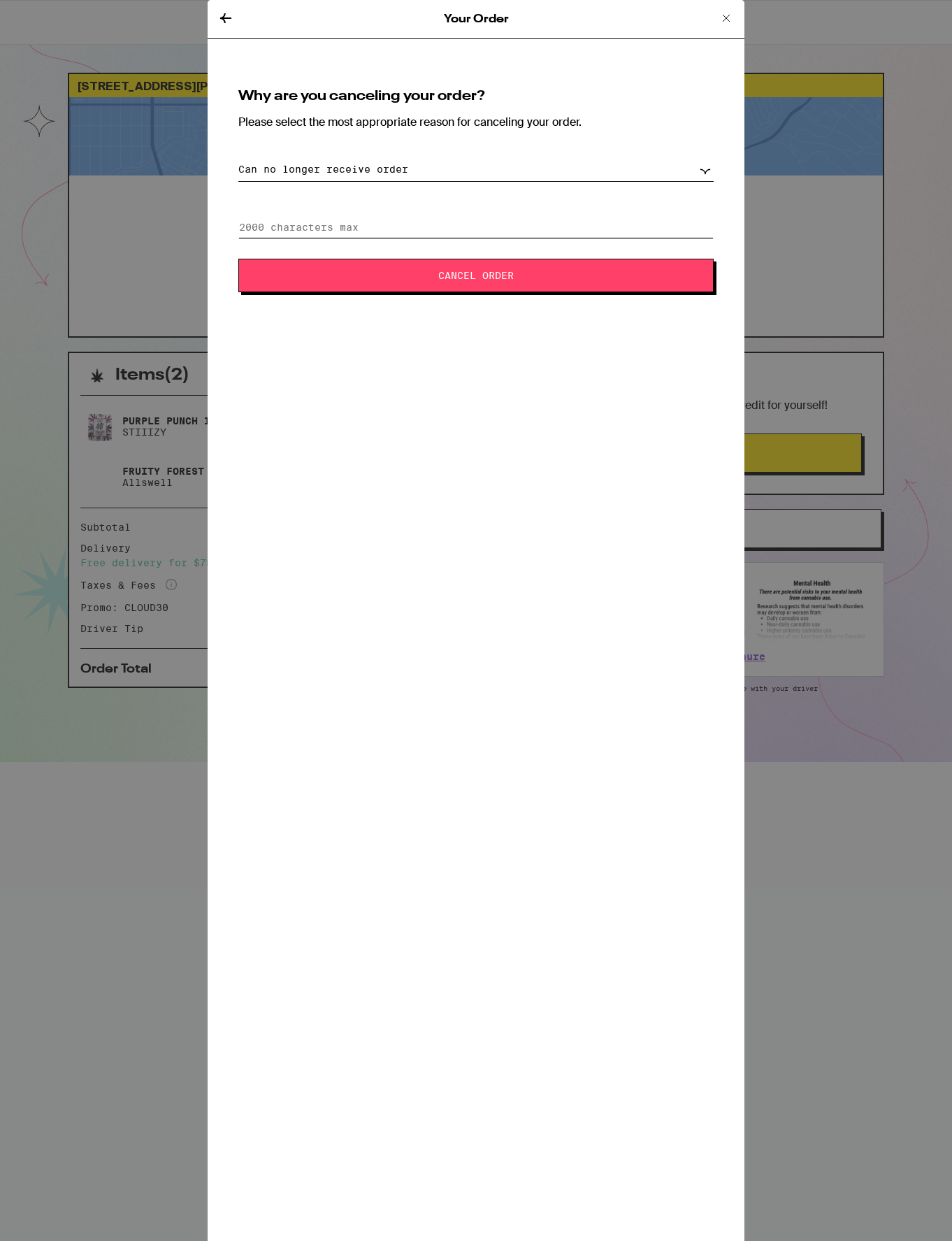
click at [331, 229] on input at bounding box center [475, 227] width 475 height 21
type input "I'm so sorry, I just found out I have to leave the house. I will replace this o…"
click at [523, 276] on span "Cancel Order" at bounding box center [476, 275] width 362 height 10
